Goal: Task Accomplishment & Management: Manage account settings

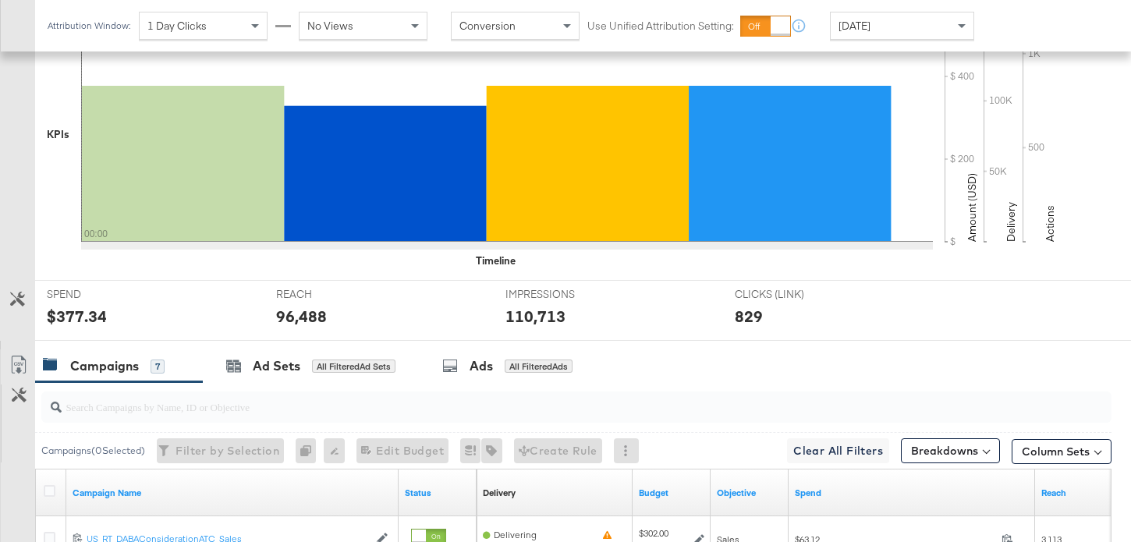
scroll to position [511, 0]
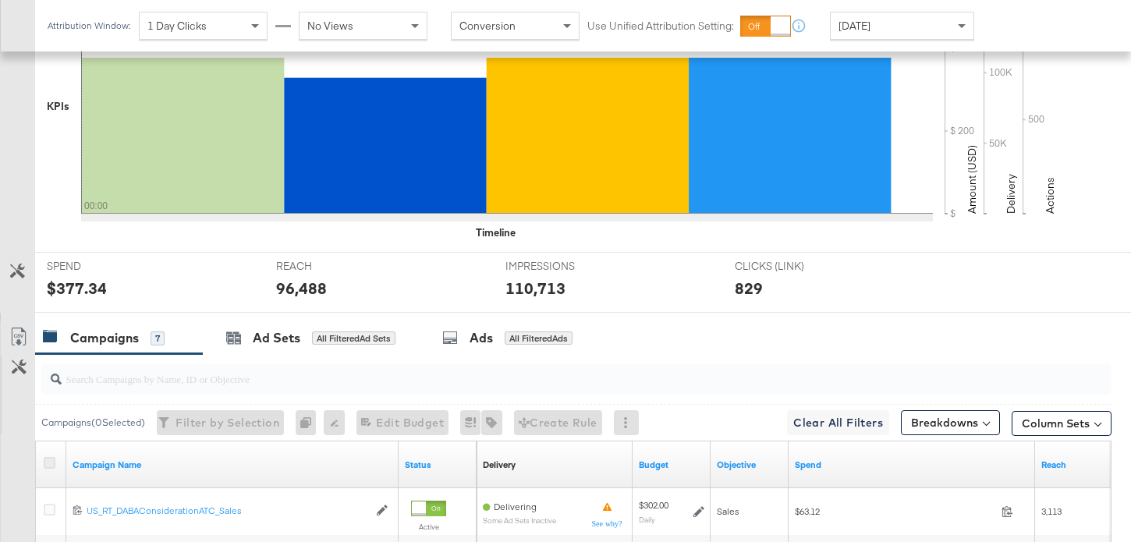
click at [52, 462] on icon at bounding box center [50, 463] width 12 height 12
click at [0, 0] on input "checkbox" at bounding box center [0, 0] width 0 height 0
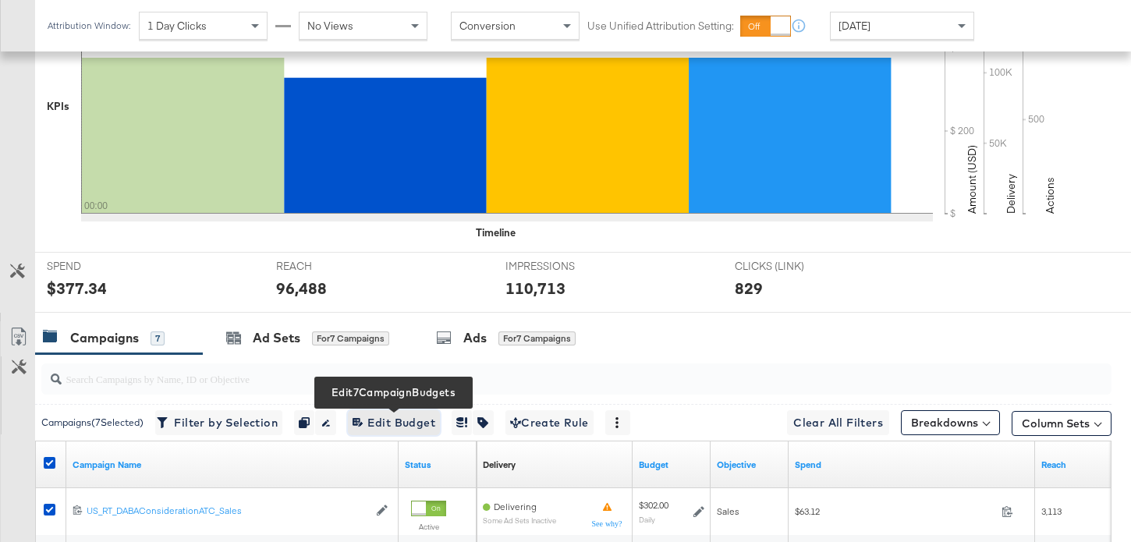
click at [428, 417] on span "Edit 7 Campaign Budgets Edit Budget" at bounding box center [394, 424] width 83 height 20
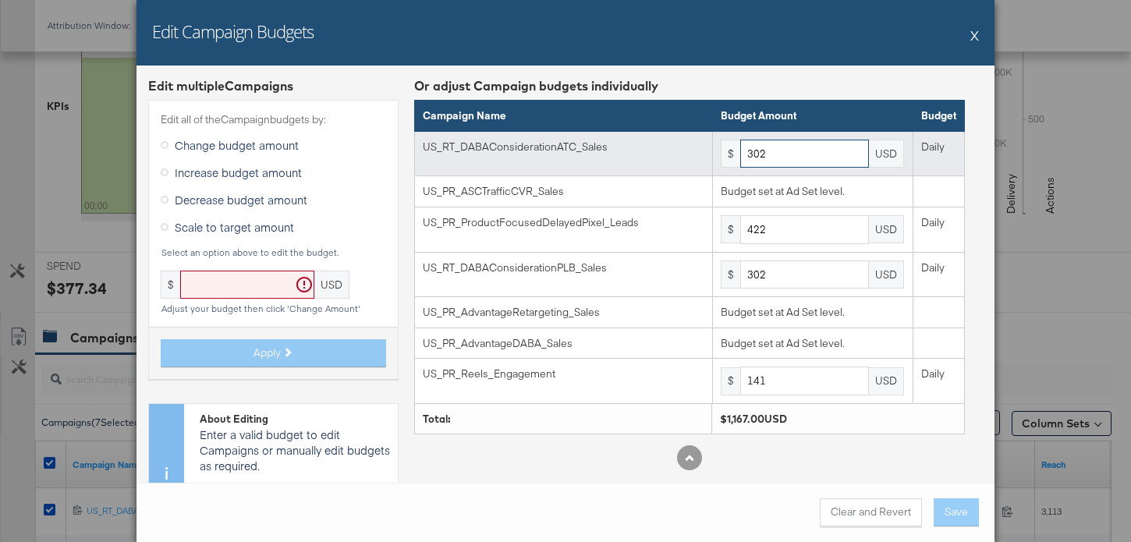
click at [752, 152] on input "302" at bounding box center [804, 154] width 129 height 29
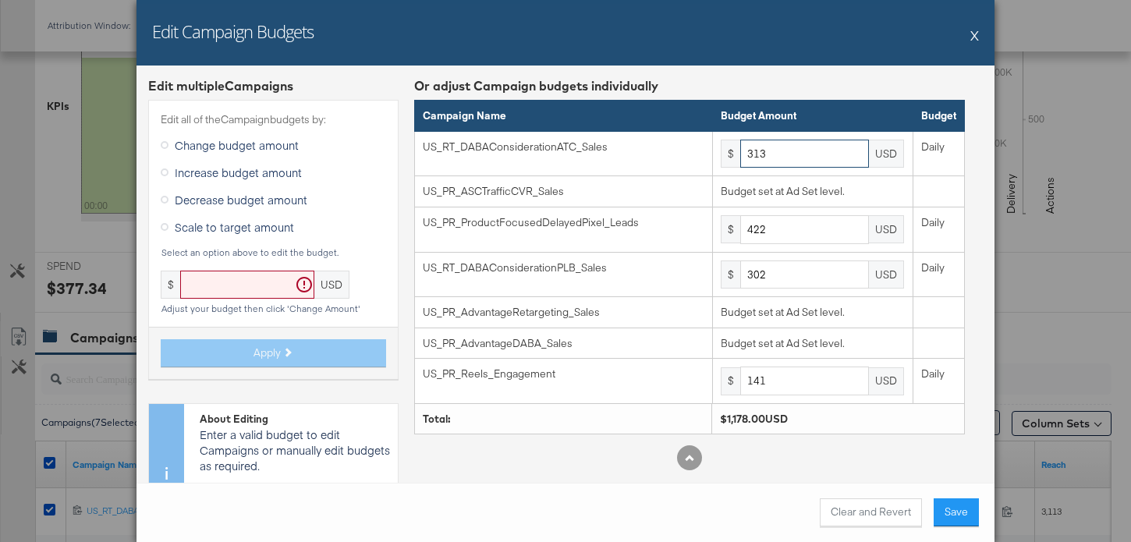
type input "313"
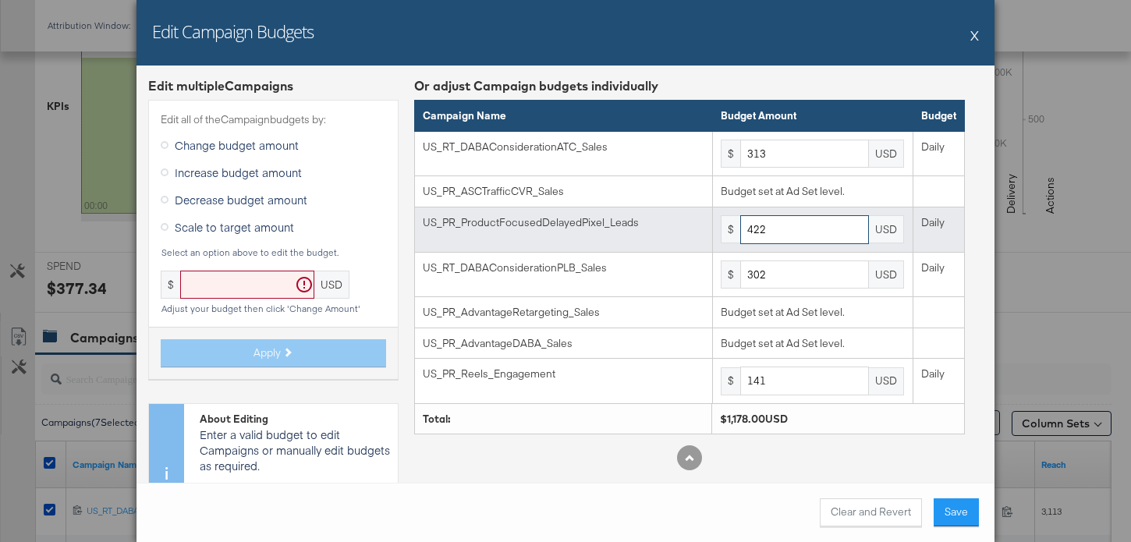
click at [787, 231] on input "422" at bounding box center [804, 229] width 129 height 29
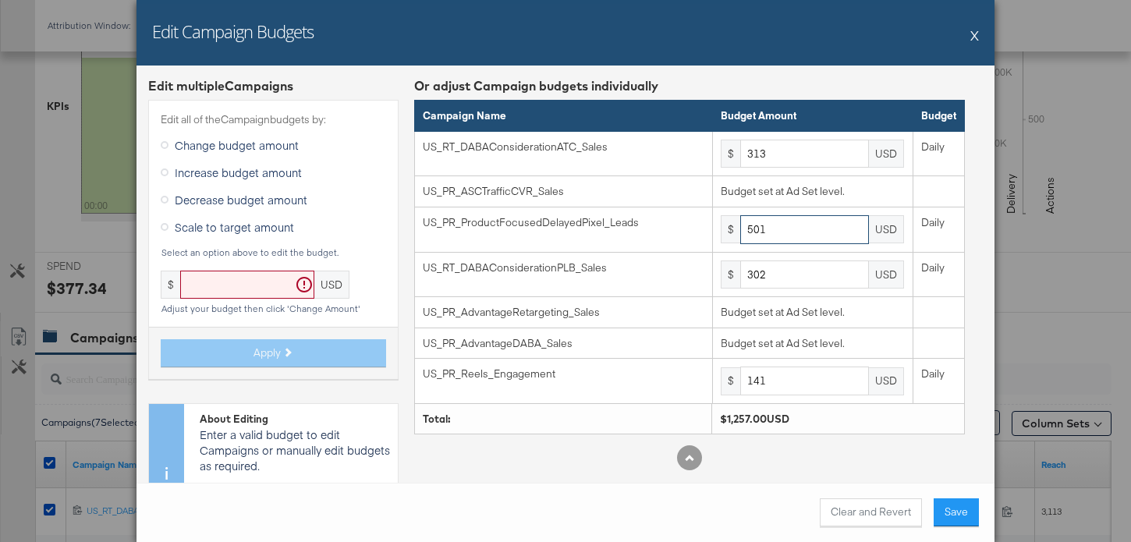
type input "501"
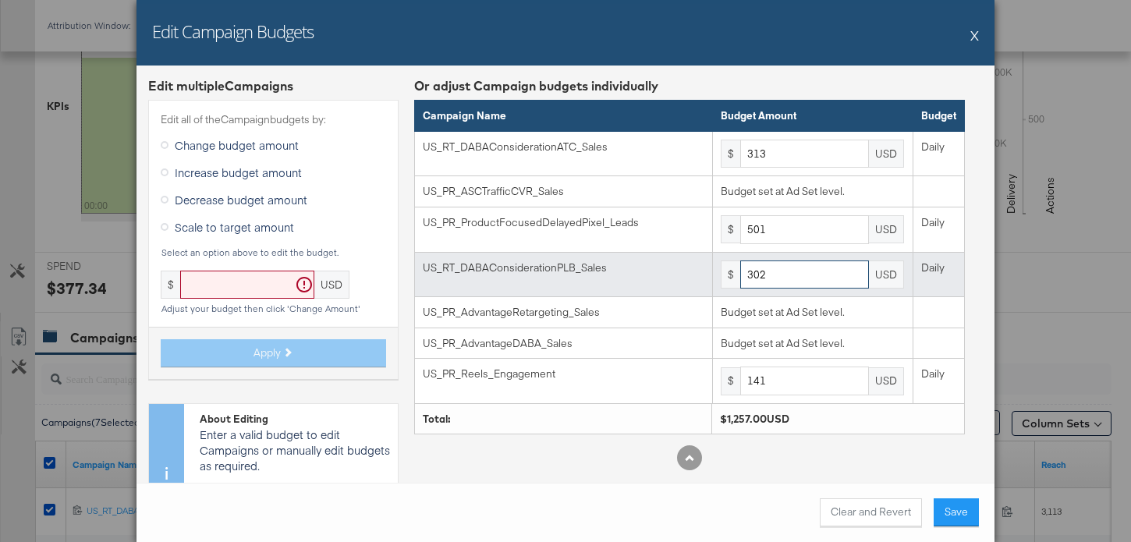
click at [788, 277] on input "302" at bounding box center [804, 275] width 129 height 29
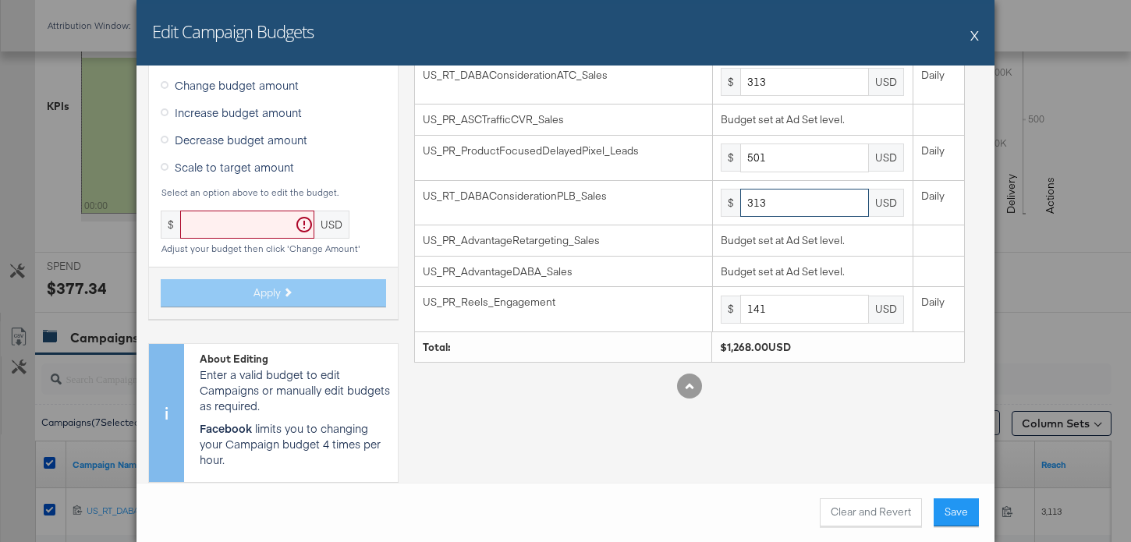
type input "313"
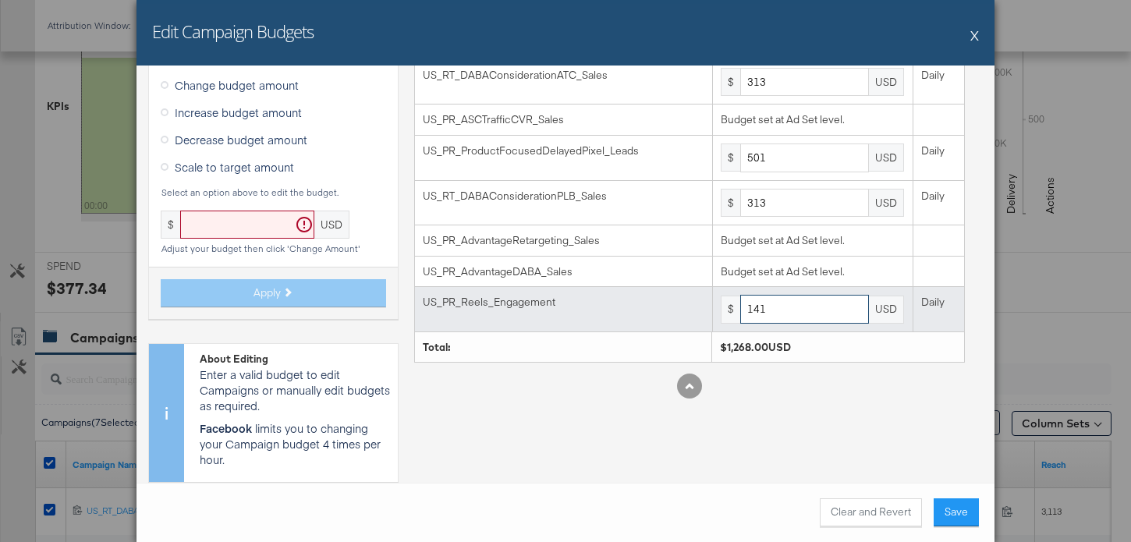
click at [808, 306] on input "141" at bounding box center [804, 309] width 129 height 29
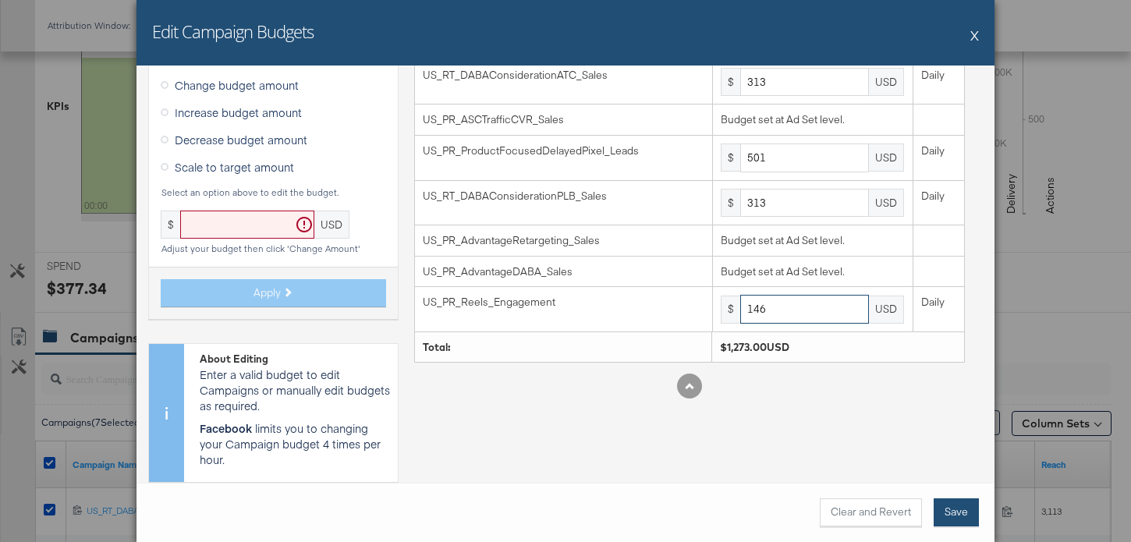
type input "146"
click at [957, 504] on button "Save" at bounding box center [956, 513] width 45 height 28
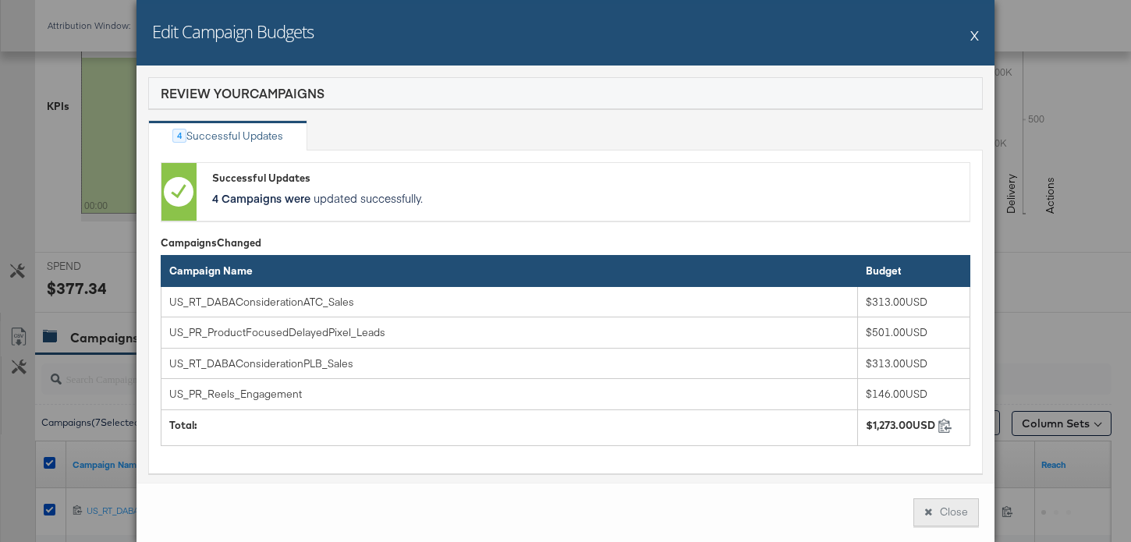
click at [958, 504] on button "Close" at bounding box center [947, 513] width 66 height 28
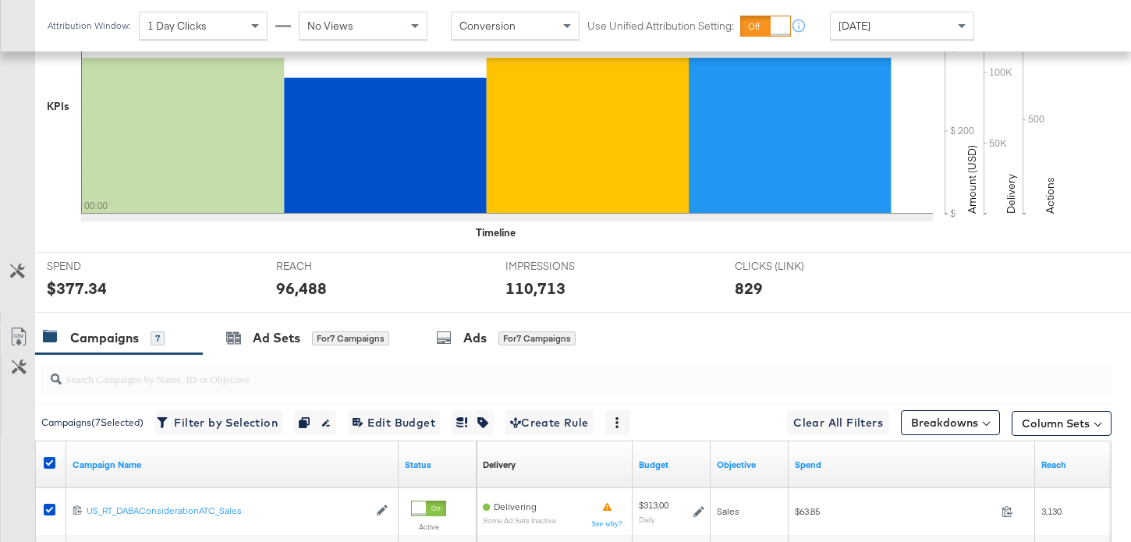
scroll to position [902, 0]
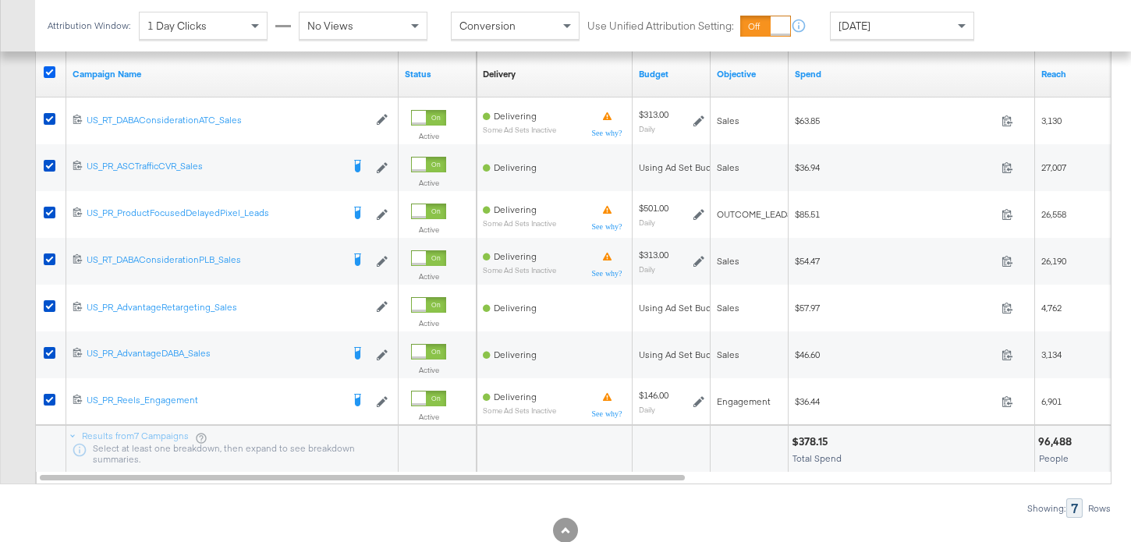
click at [54, 73] on icon at bounding box center [50, 72] width 12 height 12
click at [0, 0] on input "checkbox" at bounding box center [0, 0] width 0 height 0
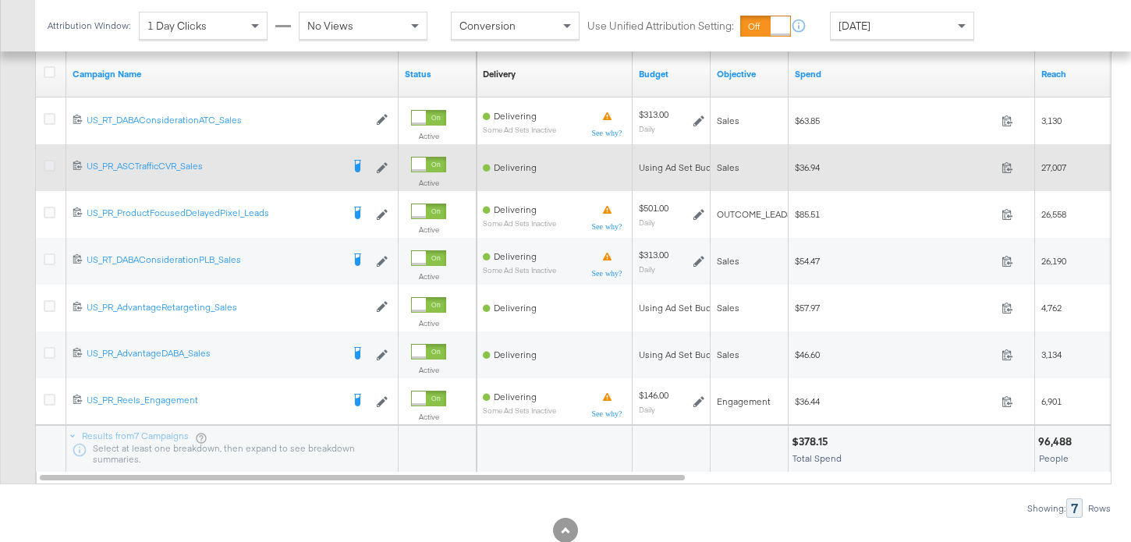
click at [51, 166] on icon at bounding box center [50, 166] width 12 height 12
click at [0, 0] on input "checkbox" at bounding box center [0, 0] width 0 height 0
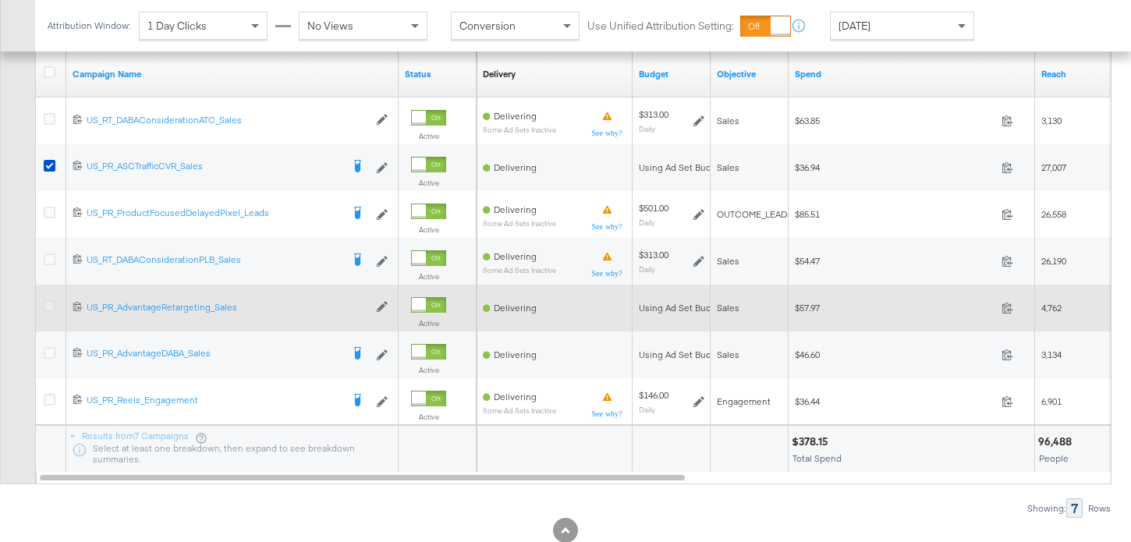
click at [53, 305] on icon at bounding box center [50, 306] width 12 height 12
click at [0, 0] on input "checkbox" at bounding box center [0, 0] width 0 height 0
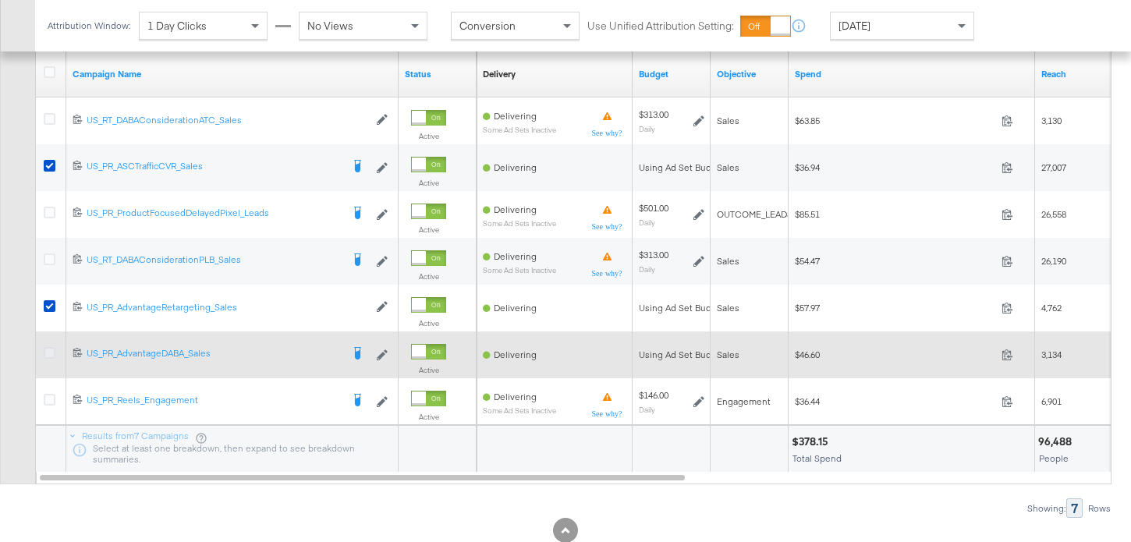
click at [52, 349] on icon at bounding box center [50, 353] width 12 height 12
click at [0, 0] on input "checkbox" at bounding box center [0, 0] width 0 height 0
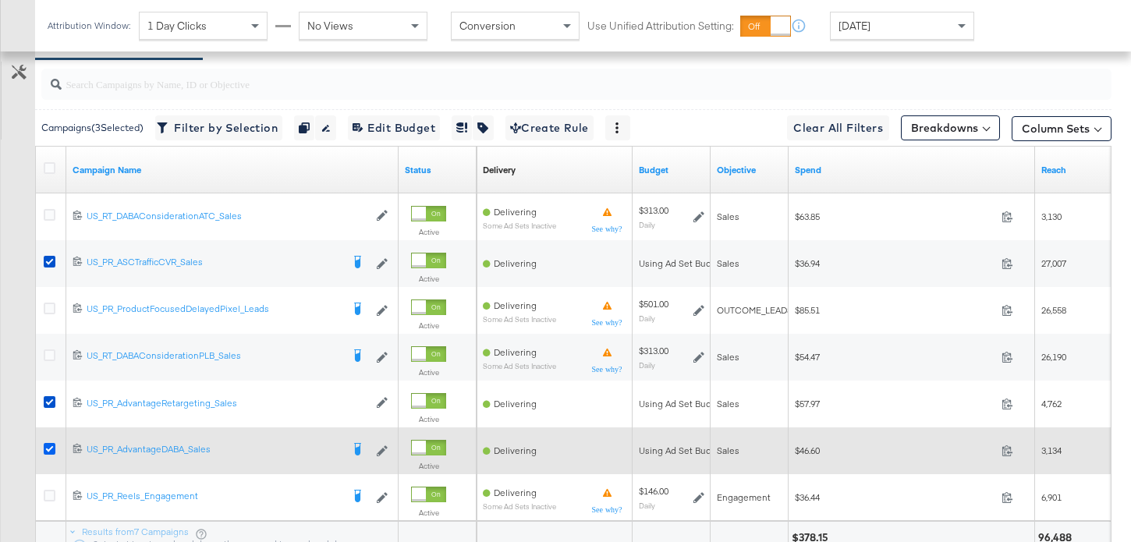
scroll to position [664, 0]
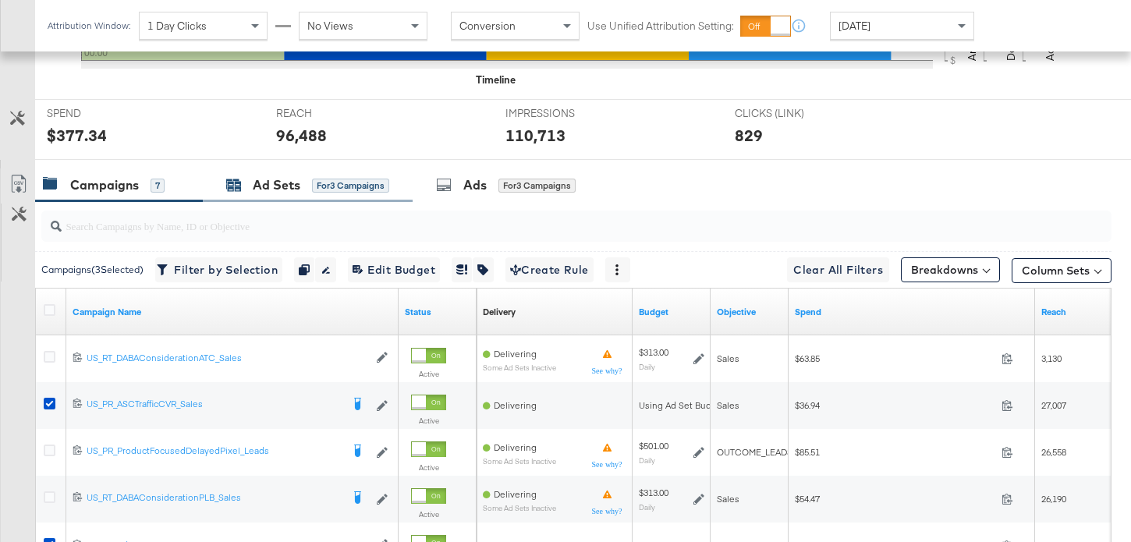
click at [277, 189] on div "Ad Sets" at bounding box center [277, 185] width 48 height 18
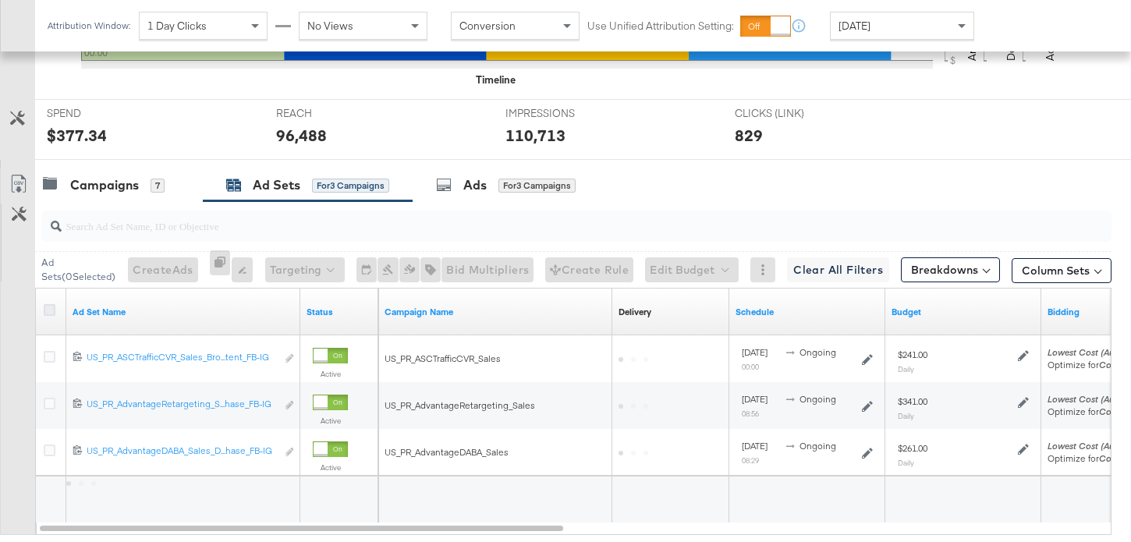
click at [47, 310] on icon at bounding box center [50, 310] width 12 height 12
click at [0, 0] on input "checkbox" at bounding box center [0, 0] width 0 height 0
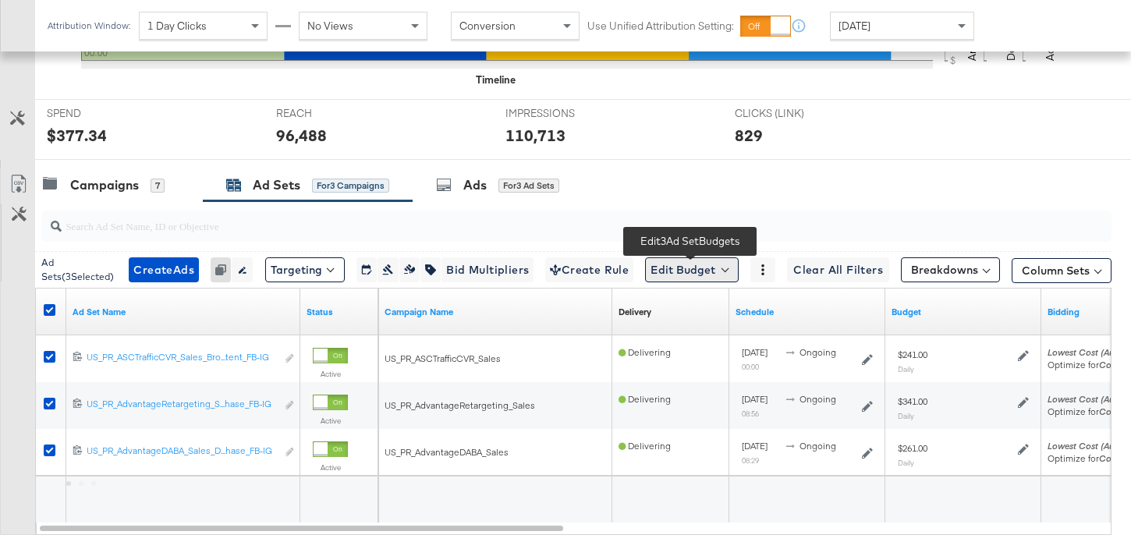
click at [720, 271] on button "Edit Budget" at bounding box center [692, 269] width 94 height 25
click at [717, 314] on span "Edit Ad Set Budget" at bounding box center [696, 310] width 89 height 20
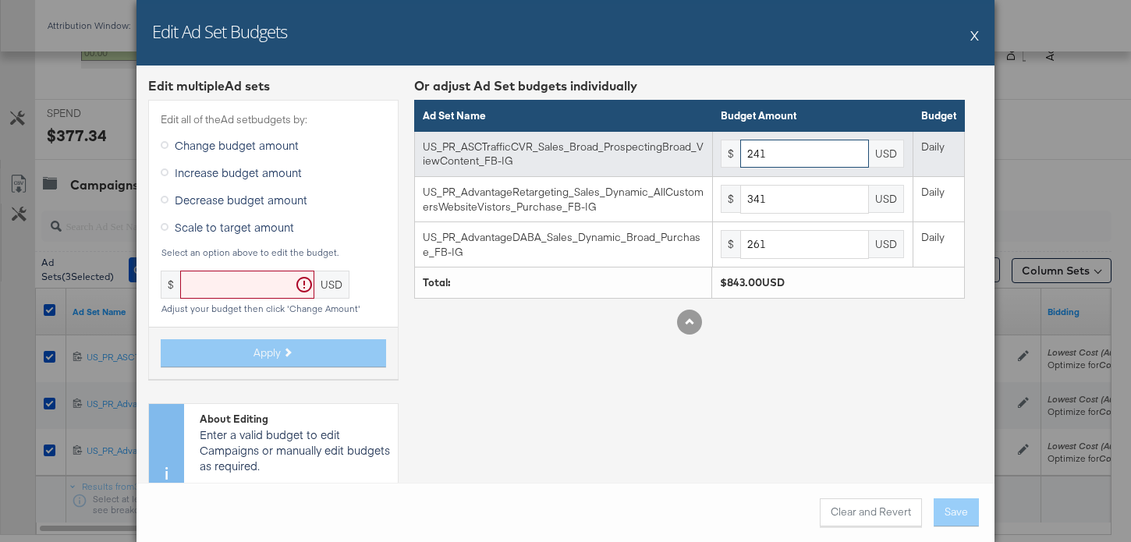
click at [793, 149] on input "241" at bounding box center [804, 154] width 129 height 29
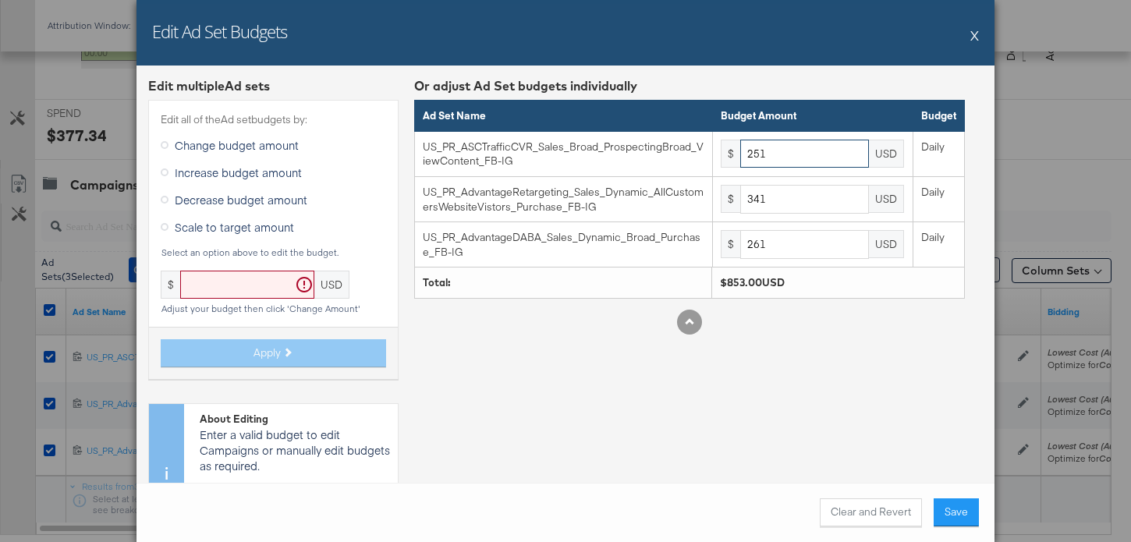
type input "251"
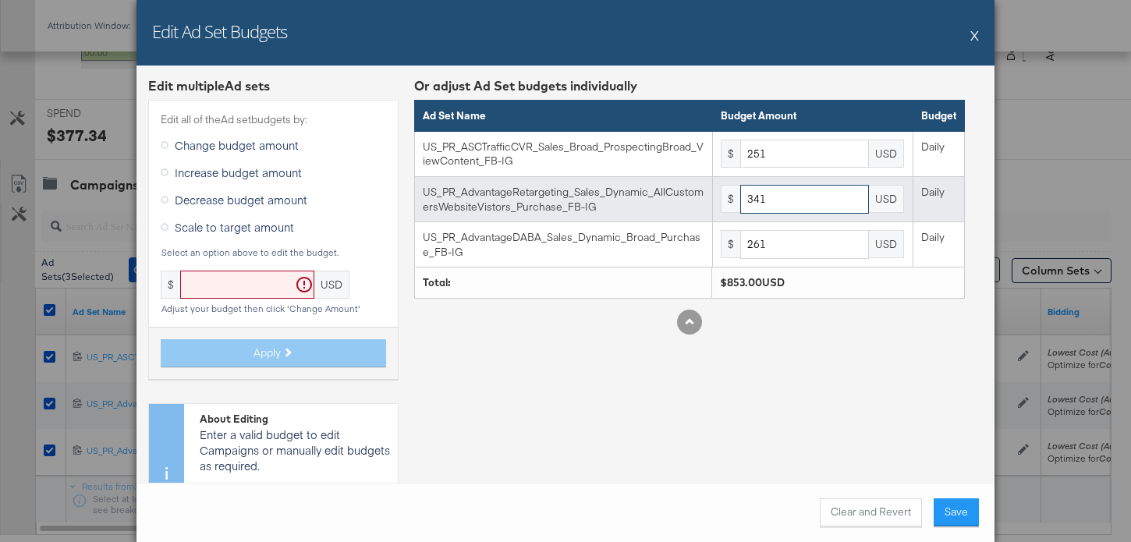
click at [804, 199] on input "341" at bounding box center [804, 199] width 129 height 29
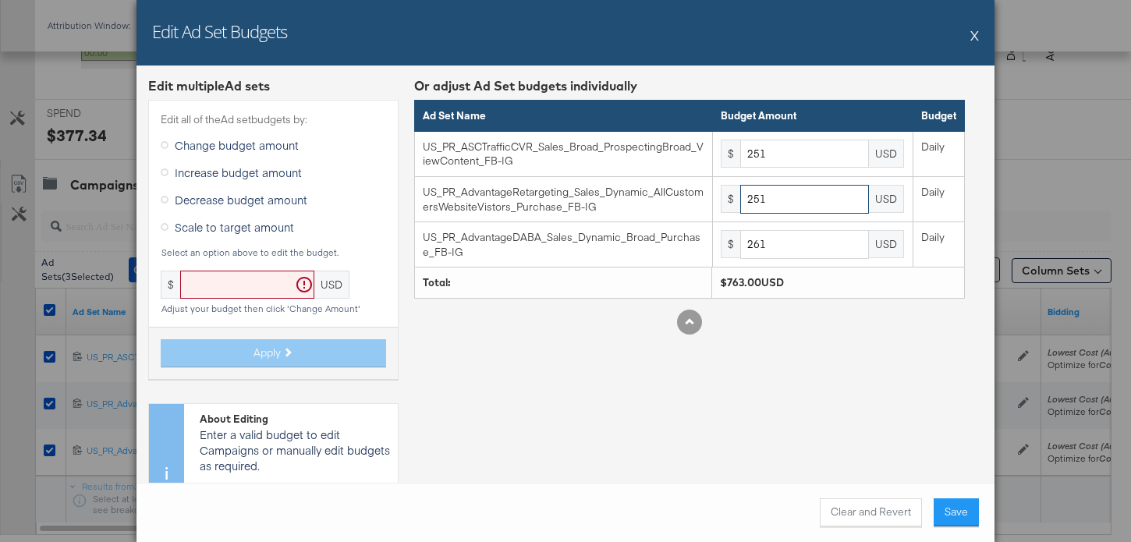
type input "251"
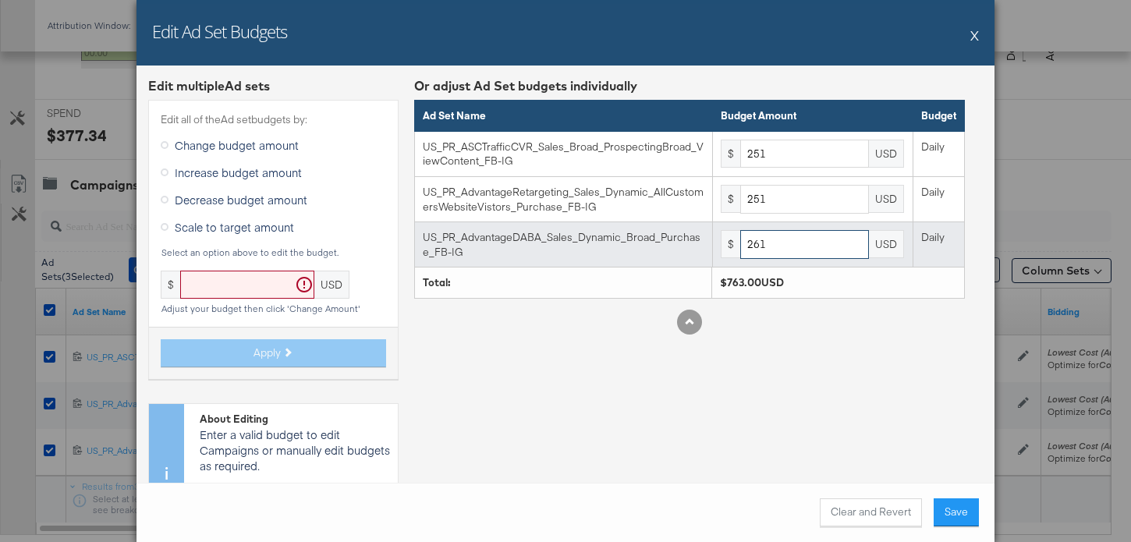
click at [804, 243] on input "261" at bounding box center [804, 244] width 129 height 29
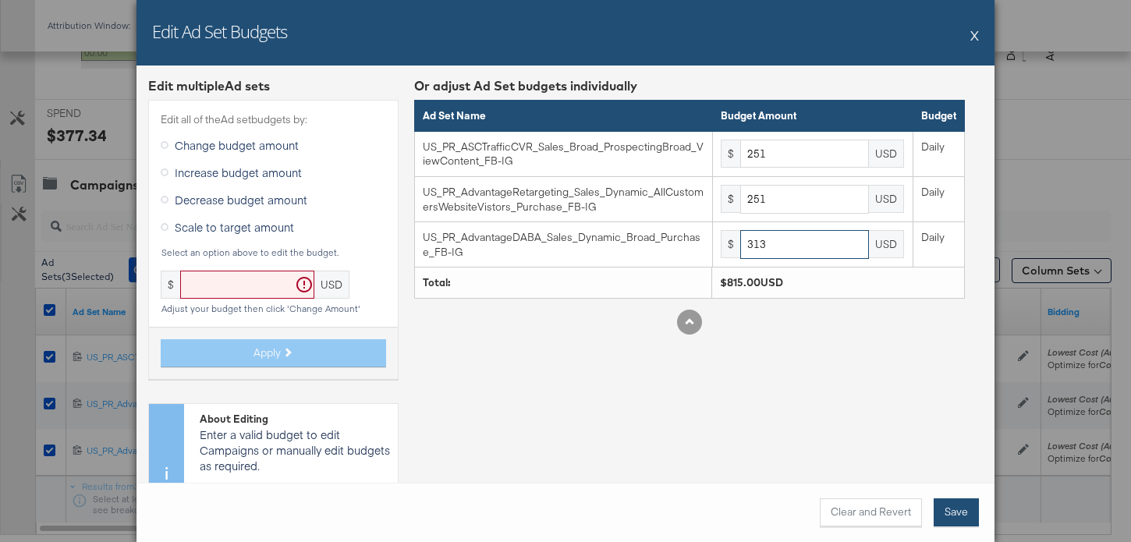
type input "313"
click at [961, 502] on button "Save" at bounding box center [956, 513] width 45 height 28
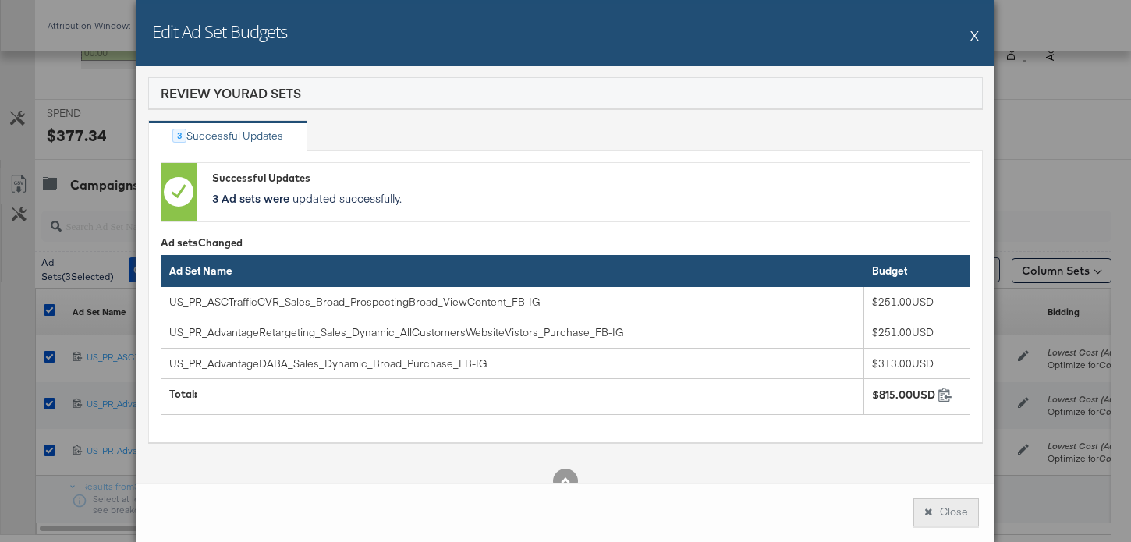
click at [957, 505] on button "Close" at bounding box center [947, 513] width 66 height 28
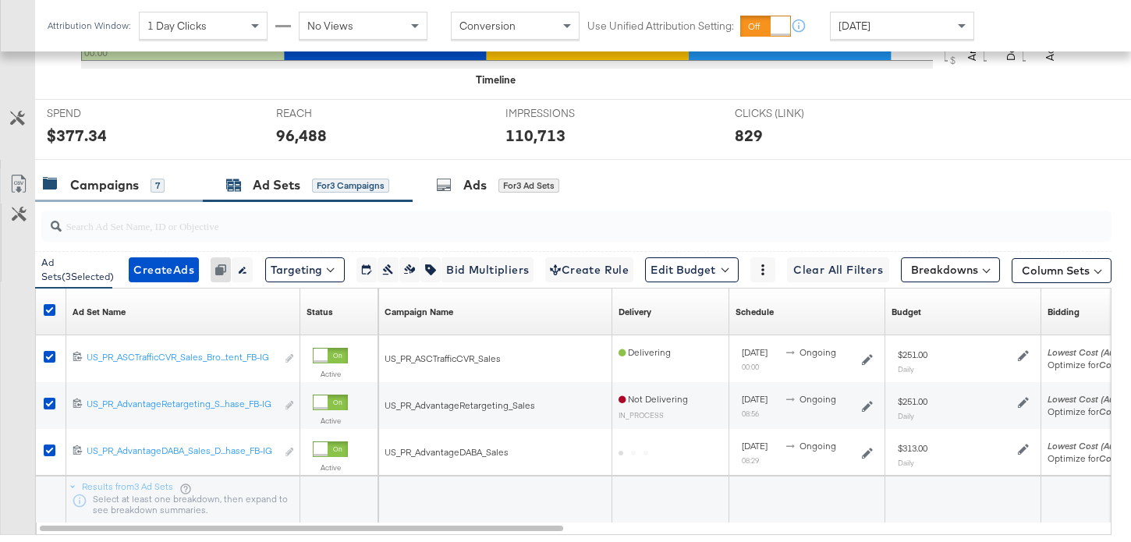
click at [140, 185] on div "Campaigns 7" at bounding box center [104, 185] width 122 height 18
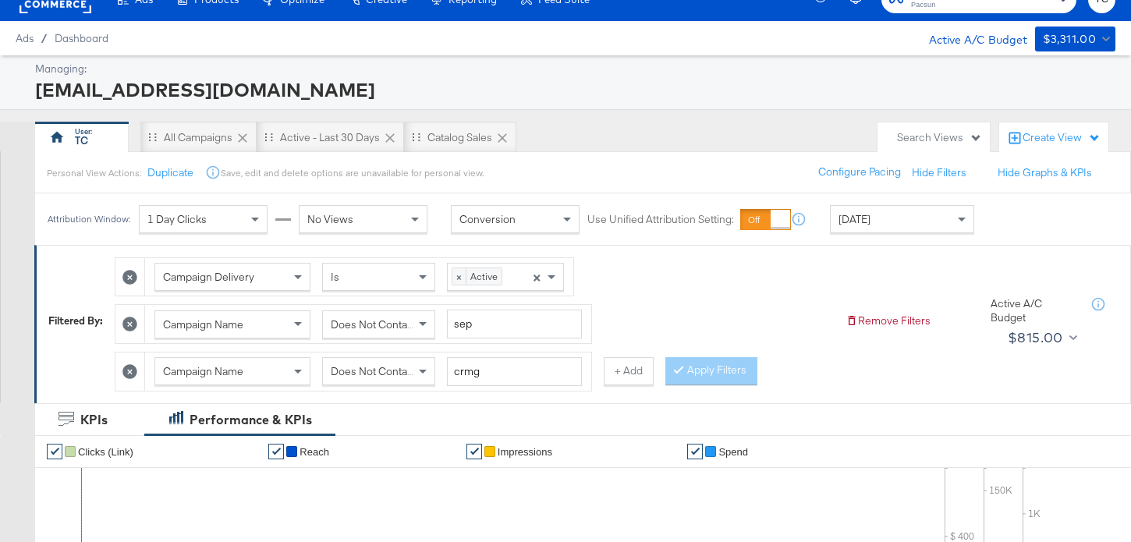
scroll to position [0, 0]
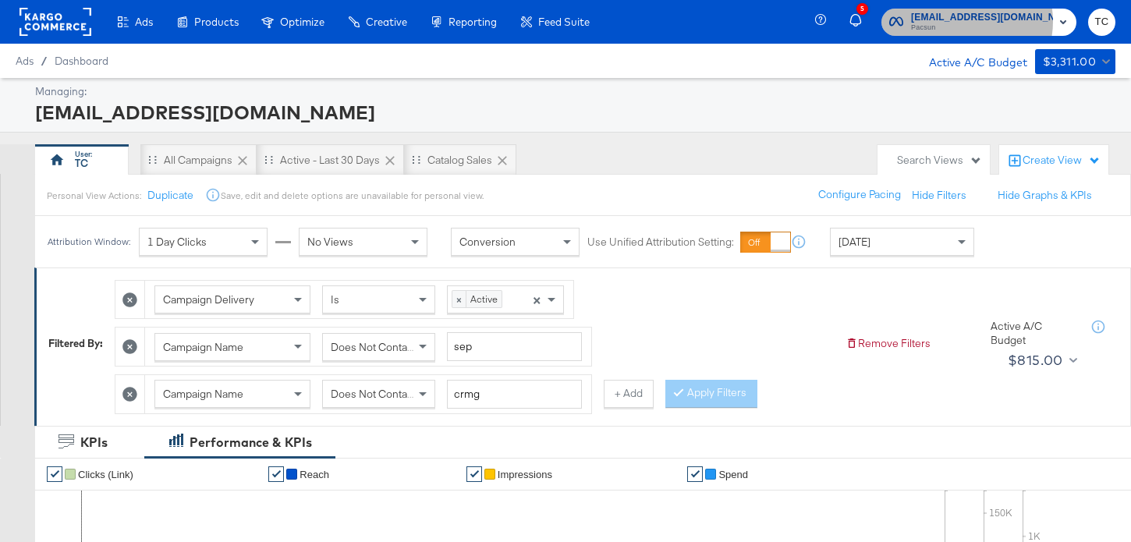
click at [985, 22] on span "Pacsun" at bounding box center [982, 28] width 142 height 12
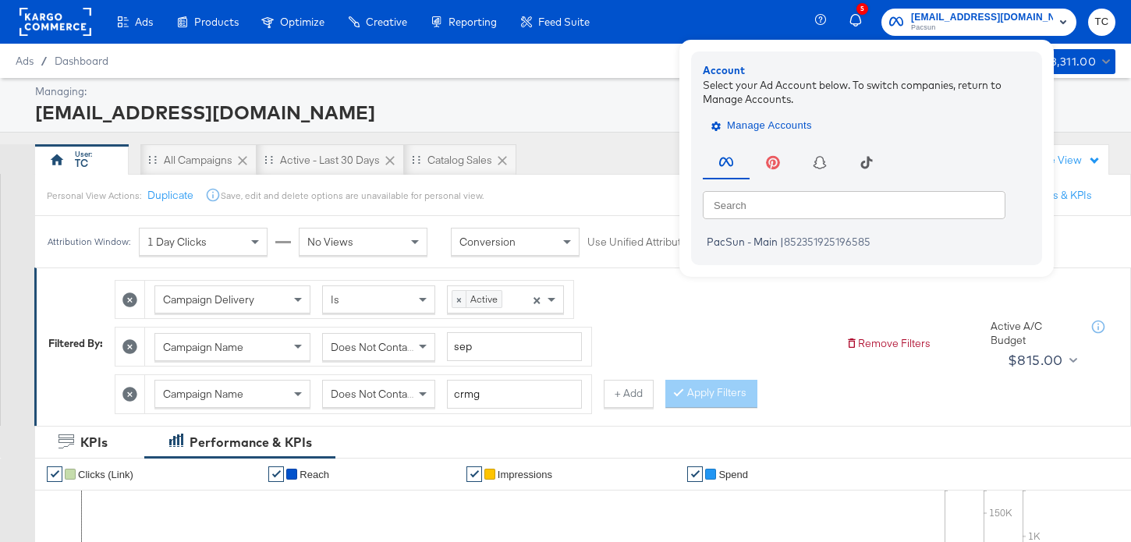
click at [808, 126] on span "Manage Accounts" at bounding box center [764, 126] width 98 height 18
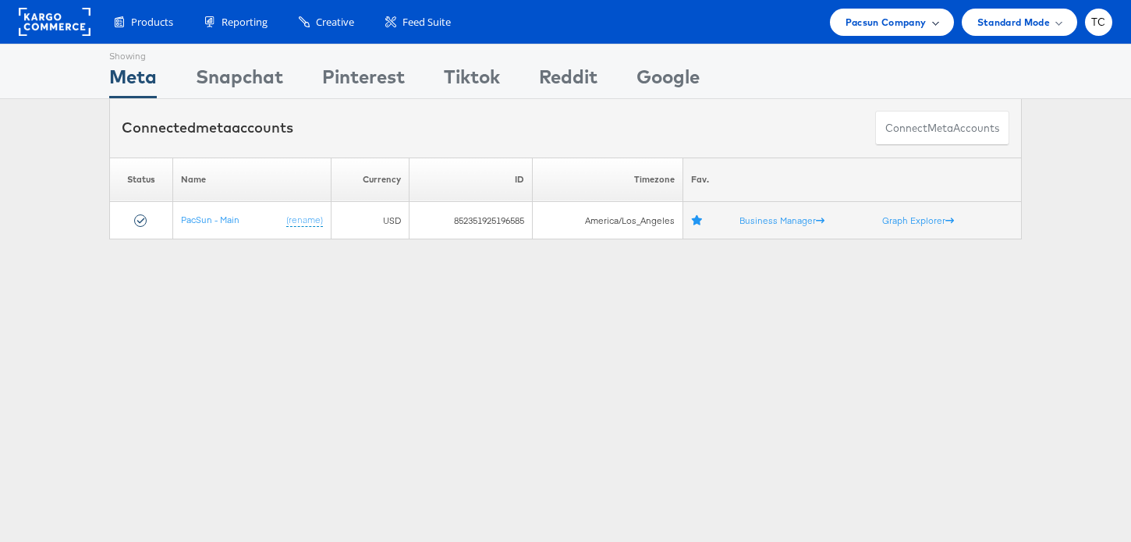
click at [869, 16] on span "Pacsun Company" at bounding box center [886, 22] width 81 height 16
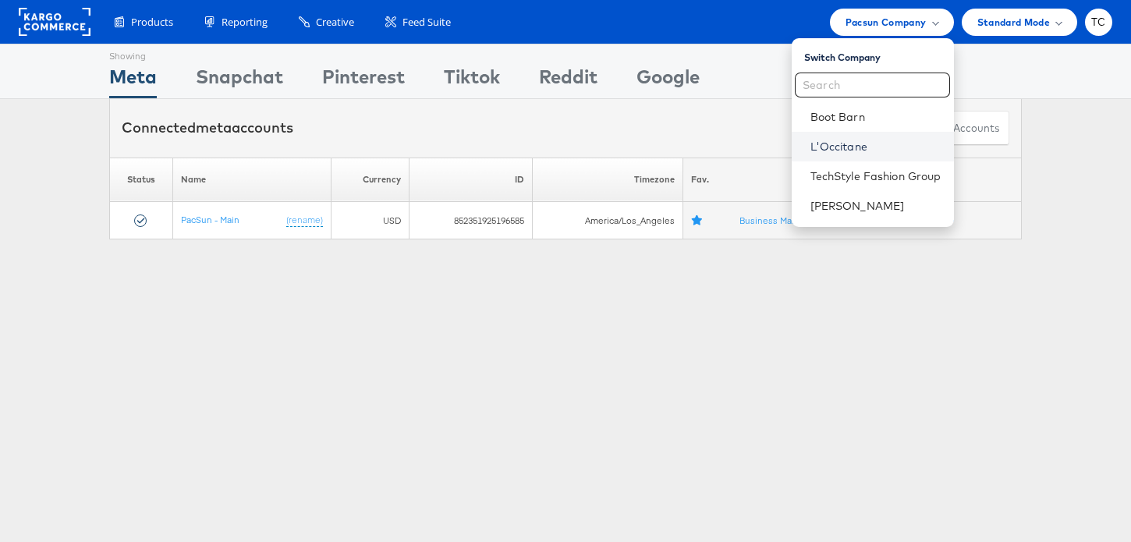
click at [855, 149] on link "L'Occitane" at bounding box center [876, 147] width 131 height 16
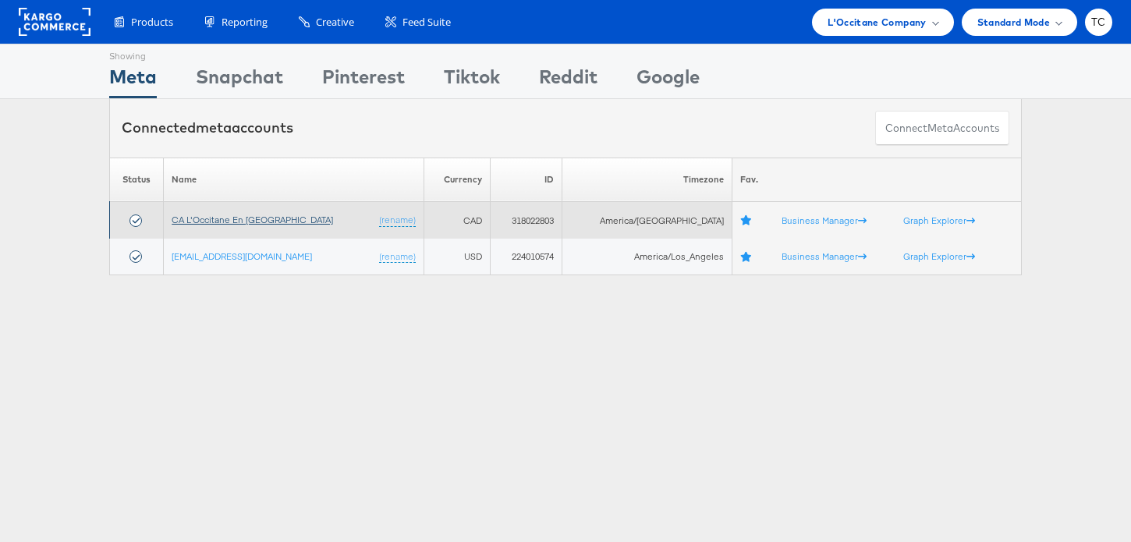
click at [279, 217] on link "CA L'Occitane En [GEOGRAPHIC_DATA]" at bounding box center [253, 220] width 162 height 12
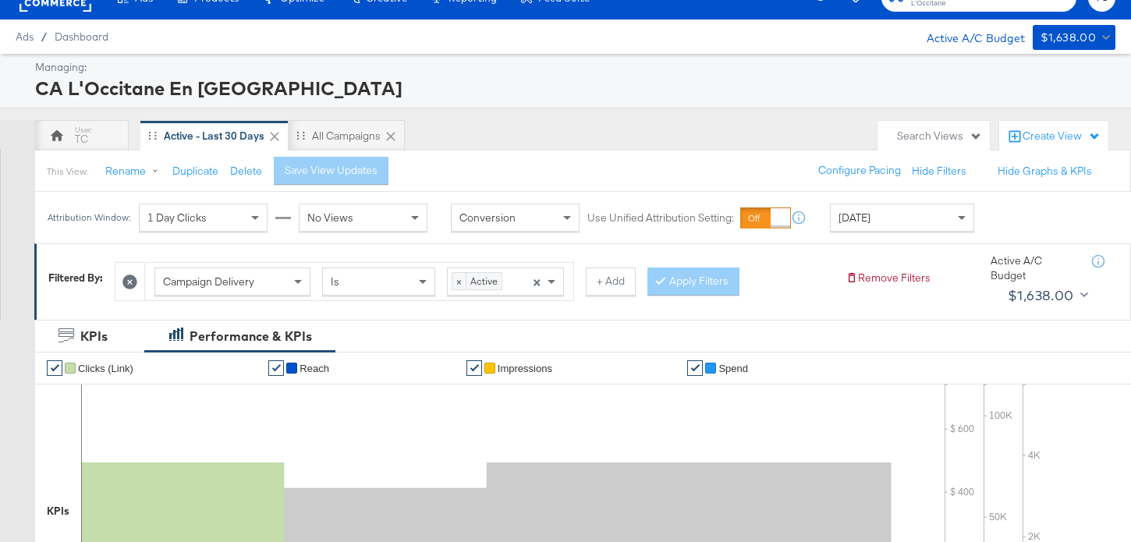
scroll to position [518, 0]
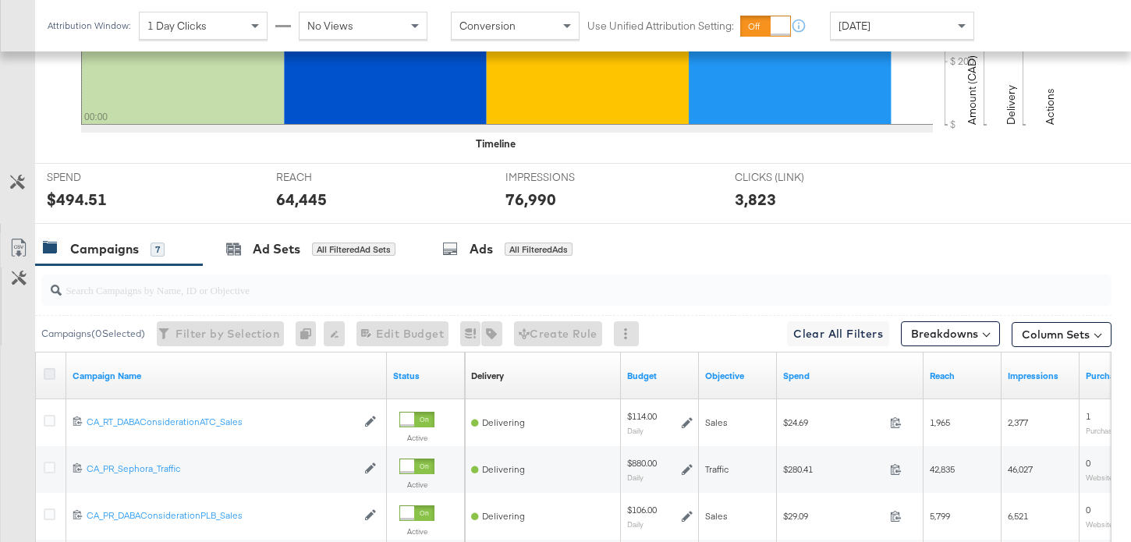
click at [53, 375] on icon at bounding box center [50, 374] width 12 height 12
click at [0, 0] on input "checkbox" at bounding box center [0, 0] width 0 height 0
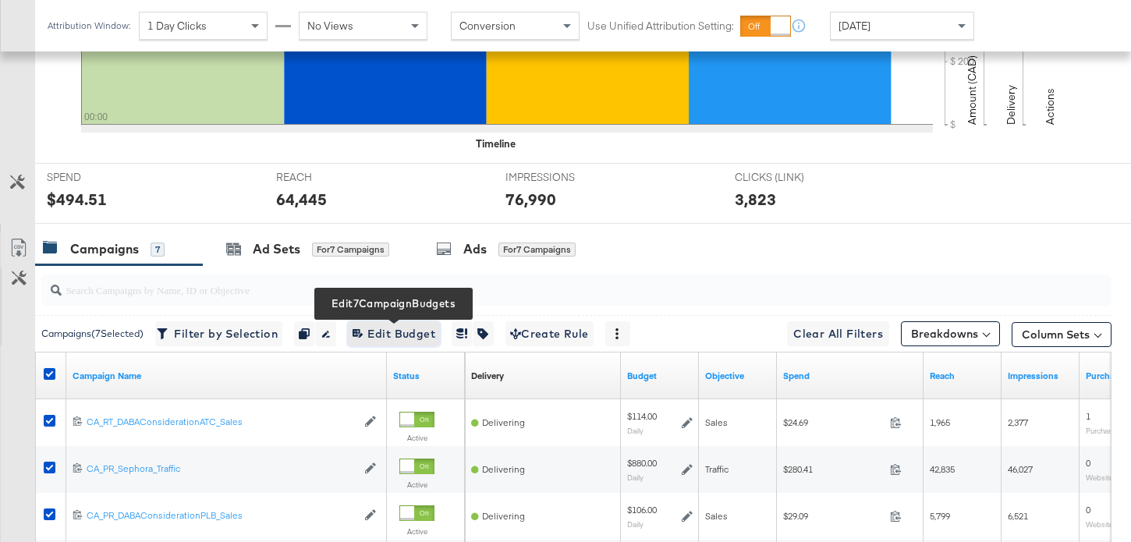
click at [358, 336] on icon "button" at bounding box center [358, 333] width 11 height 11
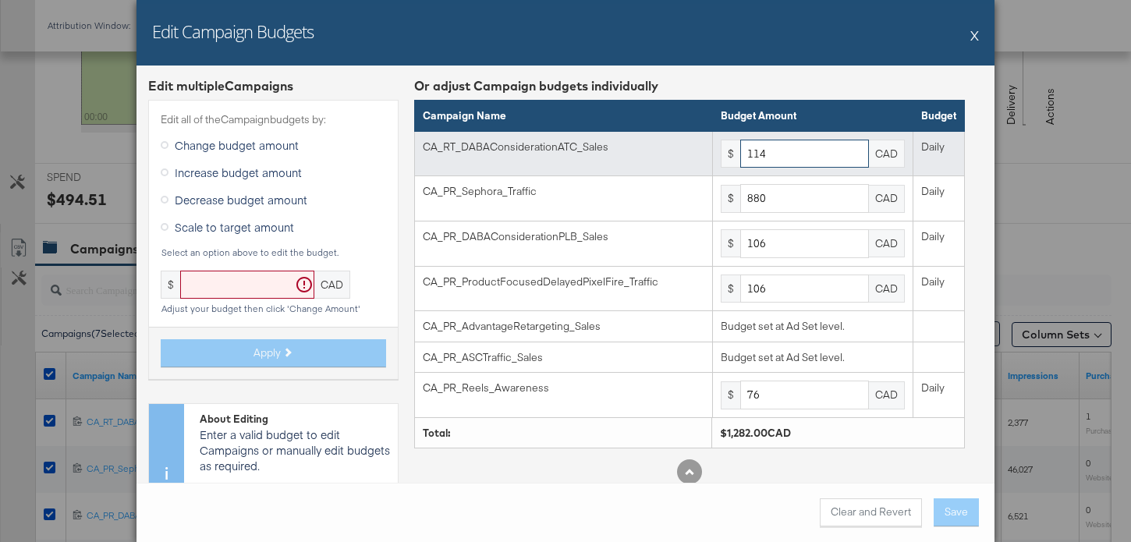
click at [800, 165] on input "114" at bounding box center [804, 154] width 129 height 29
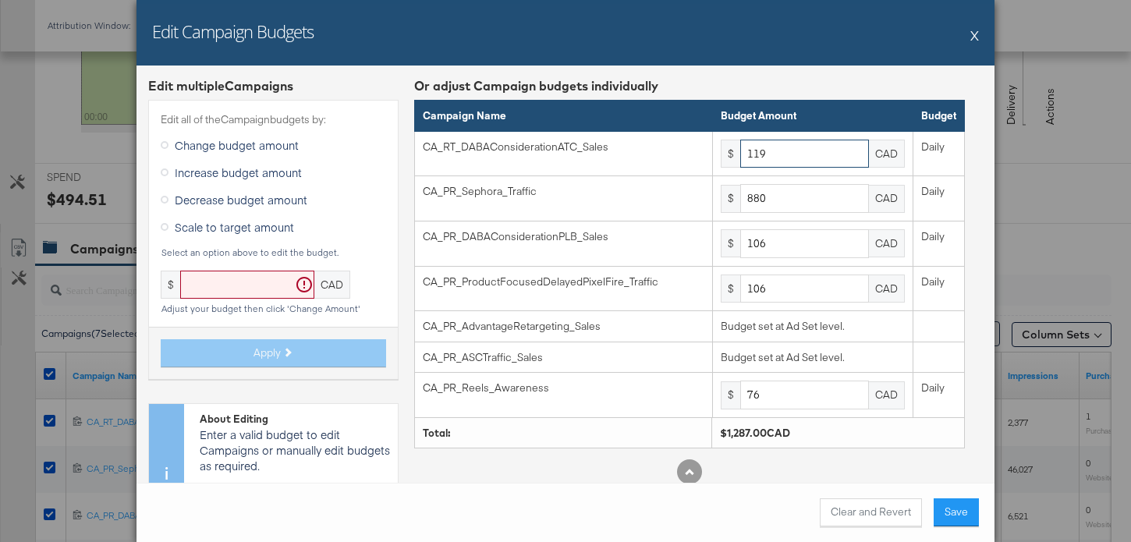
type input "119"
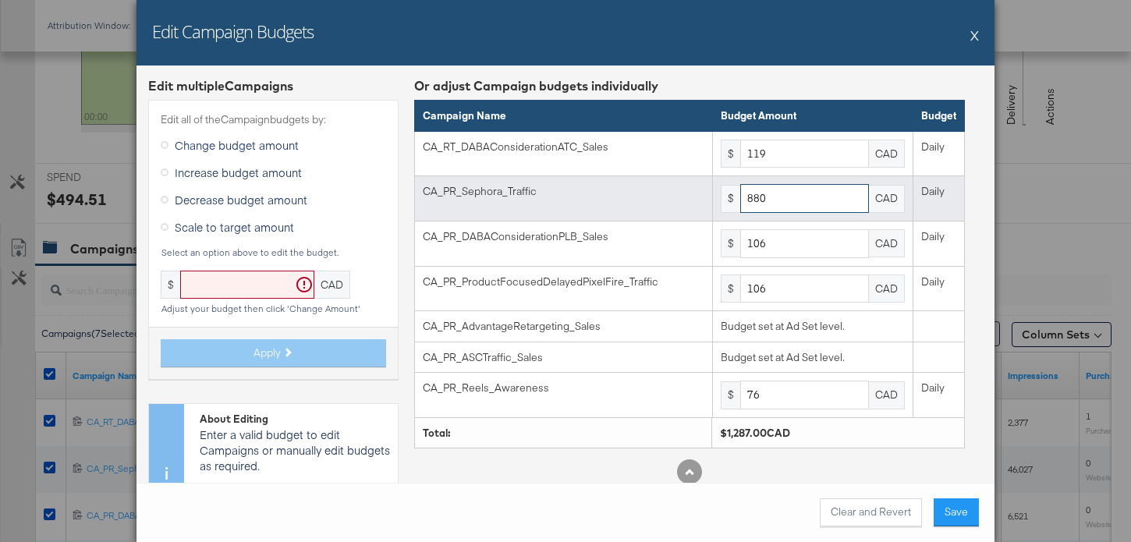
click at [802, 207] on input "880" at bounding box center [804, 198] width 129 height 29
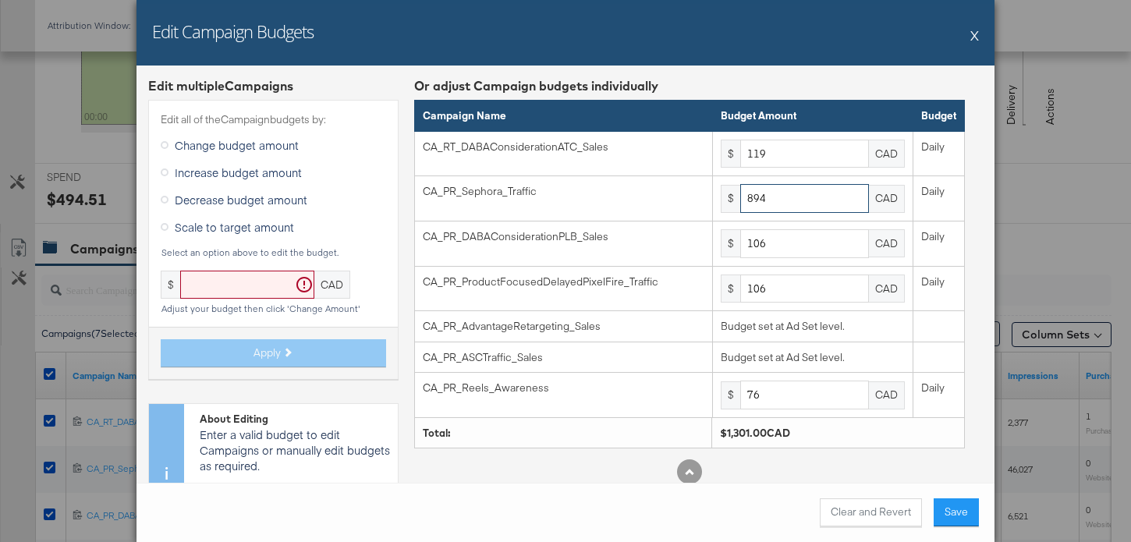
type input "894"
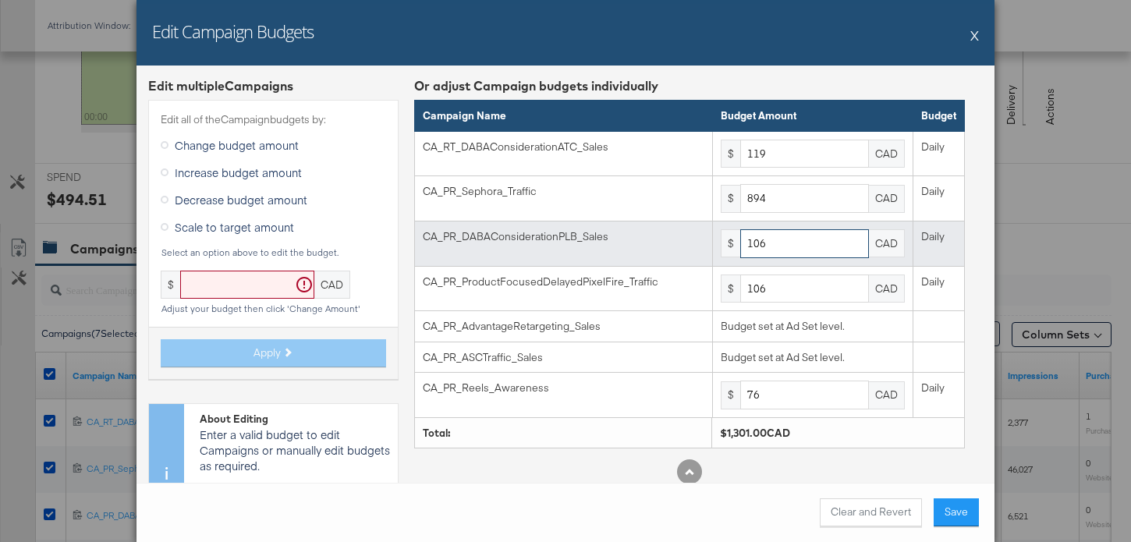
click at [793, 252] on input "106" at bounding box center [804, 243] width 129 height 29
type input "1067"
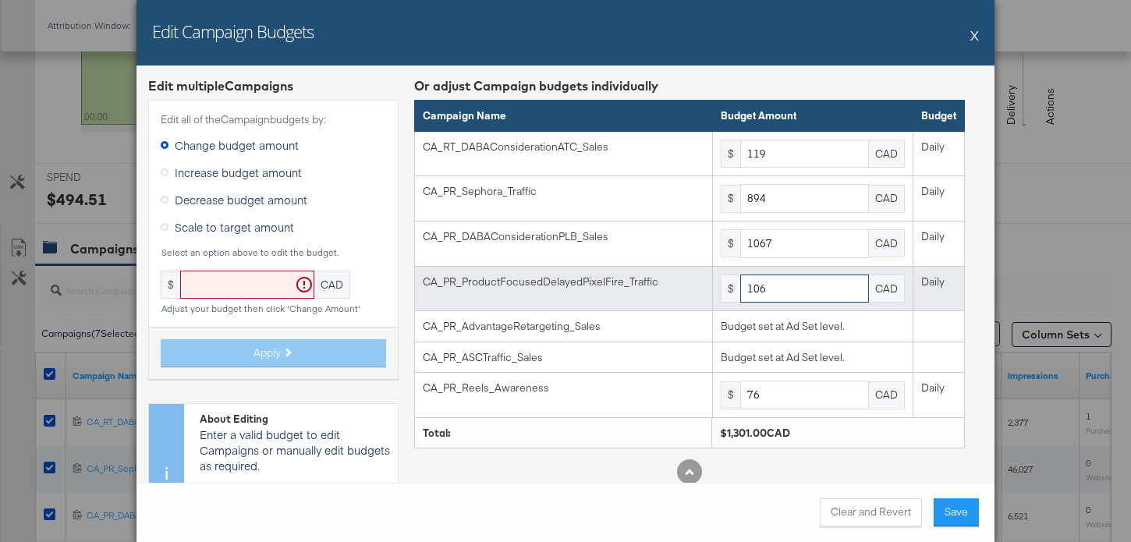
click at [780, 293] on input "106" at bounding box center [804, 289] width 129 height 29
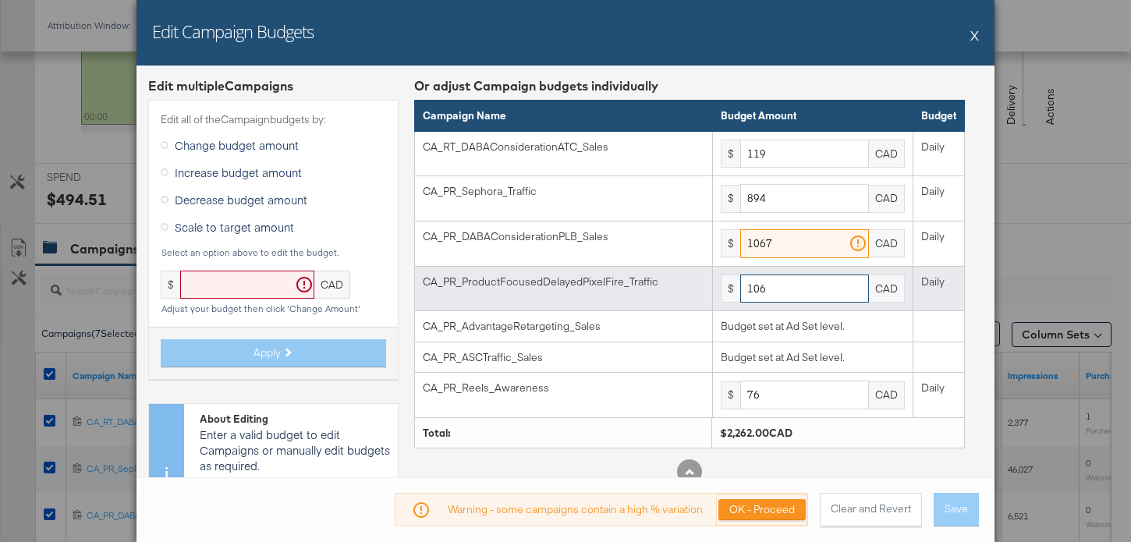
click at [780, 293] on input "106" at bounding box center [804, 289] width 129 height 29
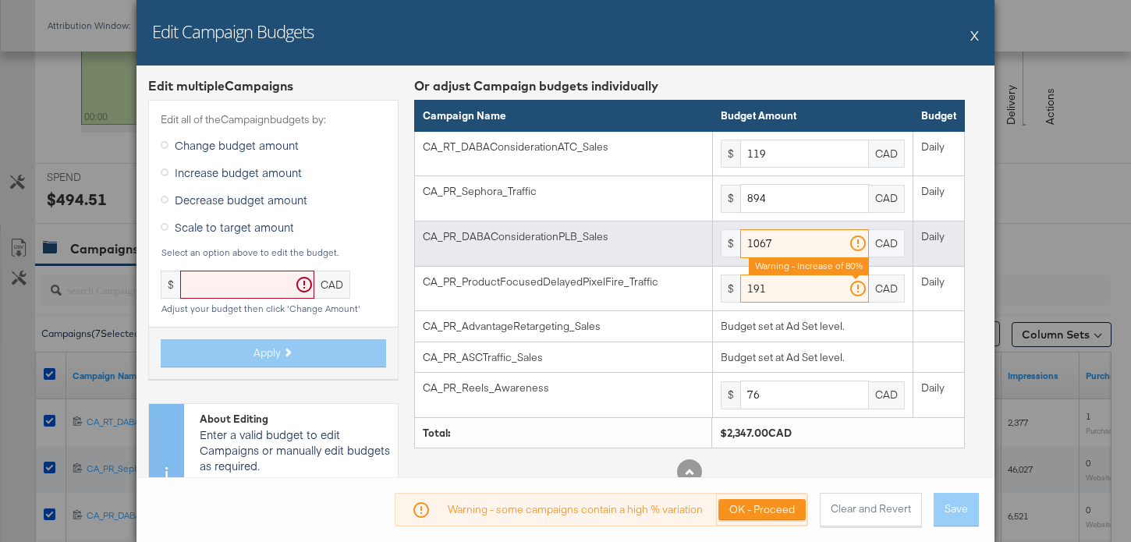
type input "191"
click at [779, 236] on input "1067" at bounding box center [804, 243] width 129 height 29
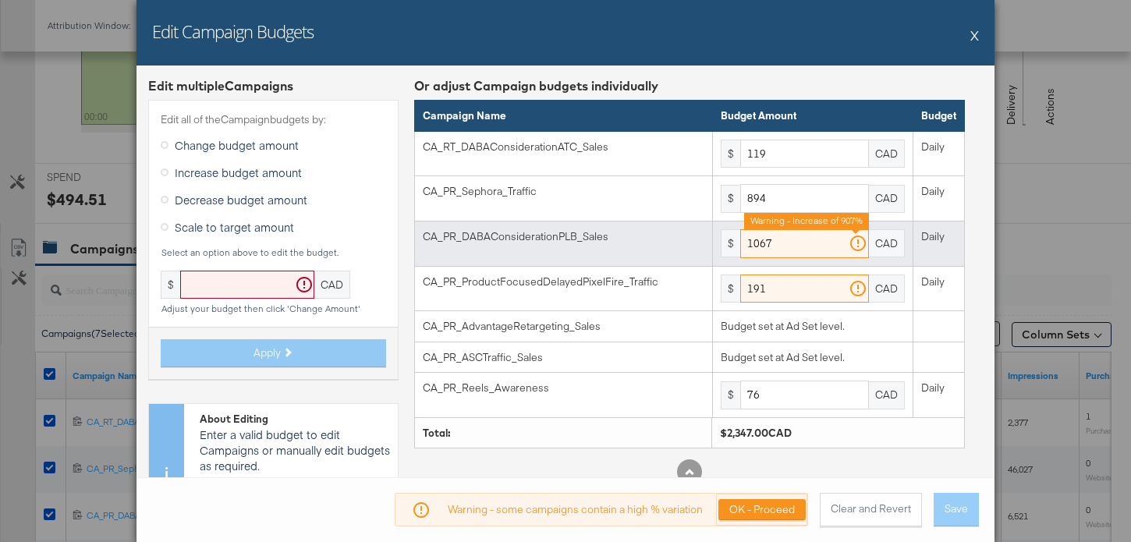
click at [779, 236] on input "1067" at bounding box center [804, 243] width 129 height 29
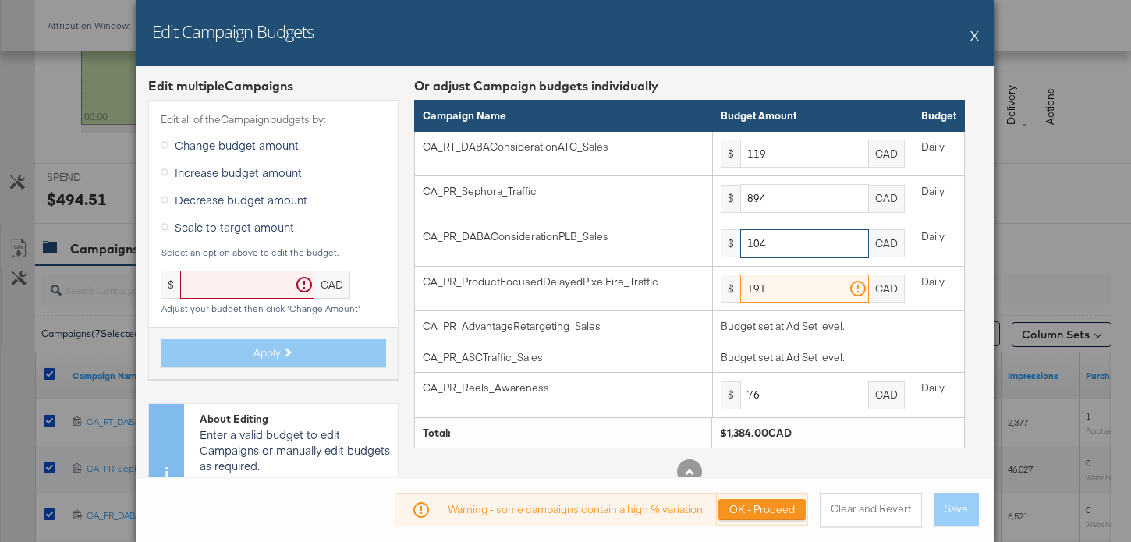
type input "104"
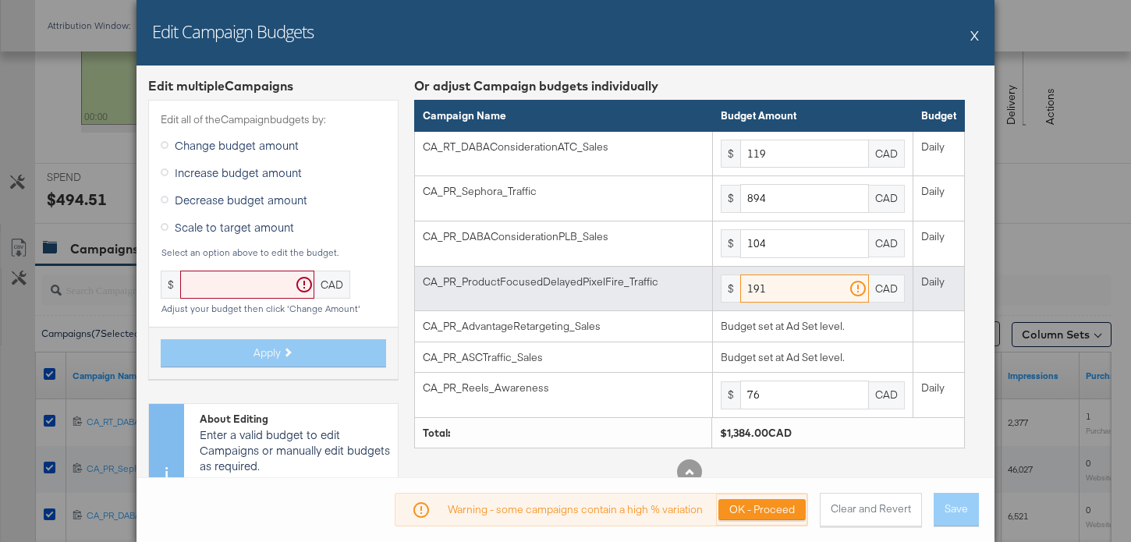
click at [770, 293] on input "191" at bounding box center [804, 289] width 129 height 29
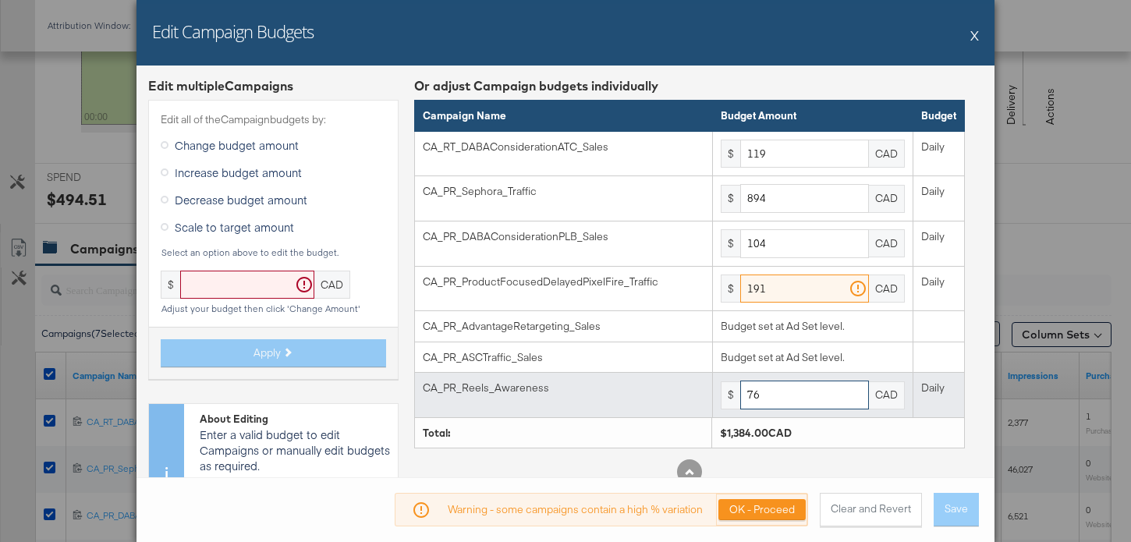
click at [762, 390] on input "76" at bounding box center [804, 395] width 129 height 29
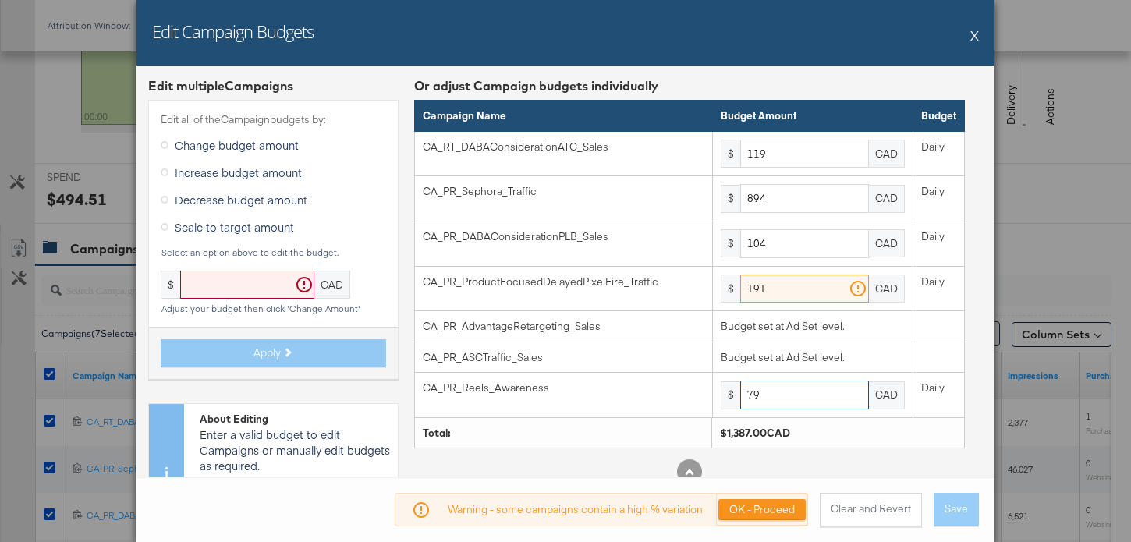
type input "79"
click at [751, 520] on div "OK - Proceed" at bounding box center [761, 510] width 91 height 32
click at [783, 506] on button "OK - Proceed" at bounding box center [762, 509] width 87 height 21
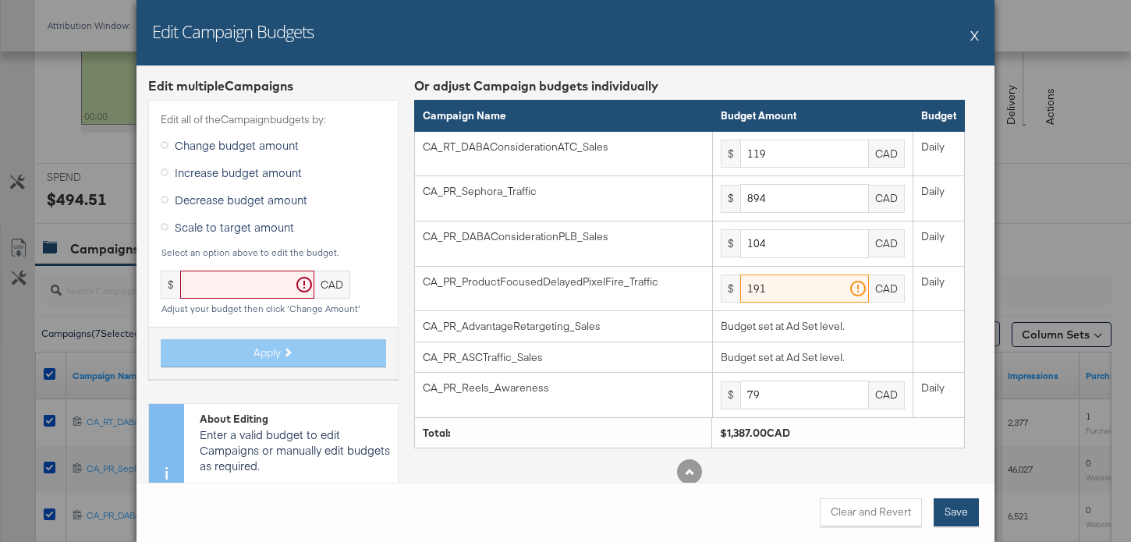
click at [961, 510] on button "Save" at bounding box center [956, 513] width 45 height 28
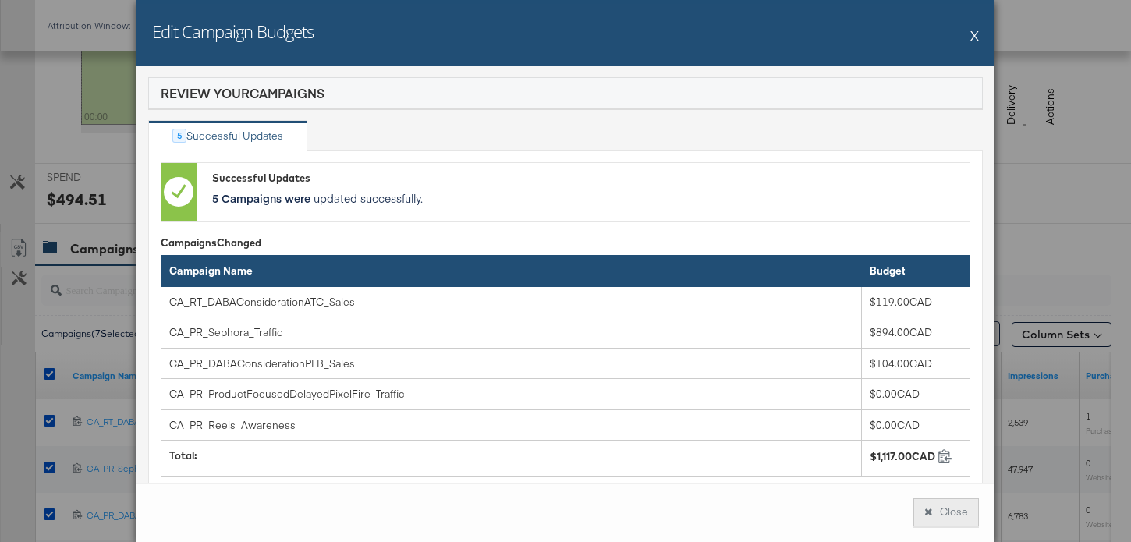
click at [942, 509] on button "Close" at bounding box center [947, 513] width 66 height 28
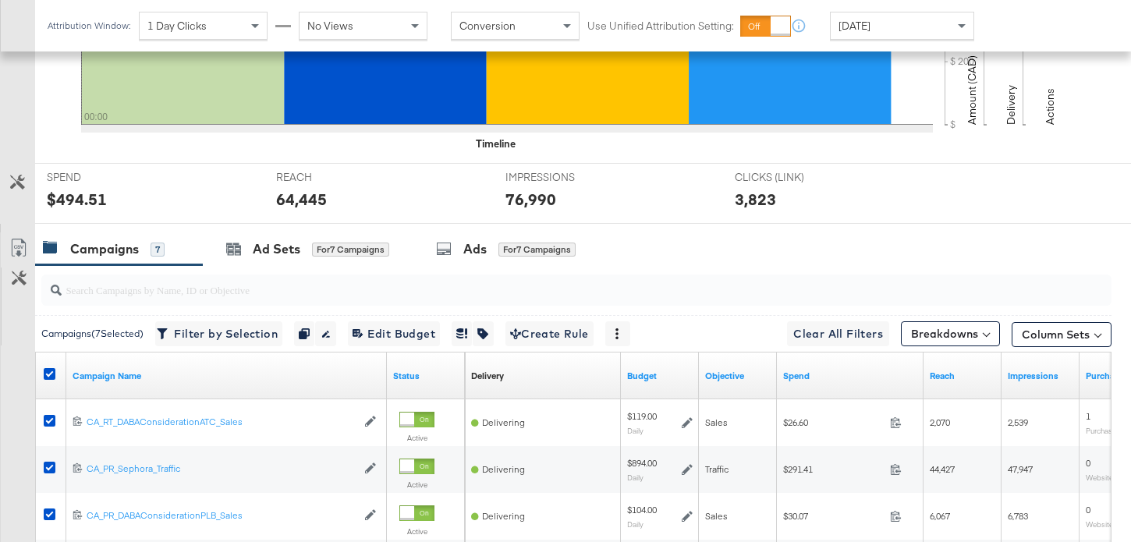
scroll to position [758, 0]
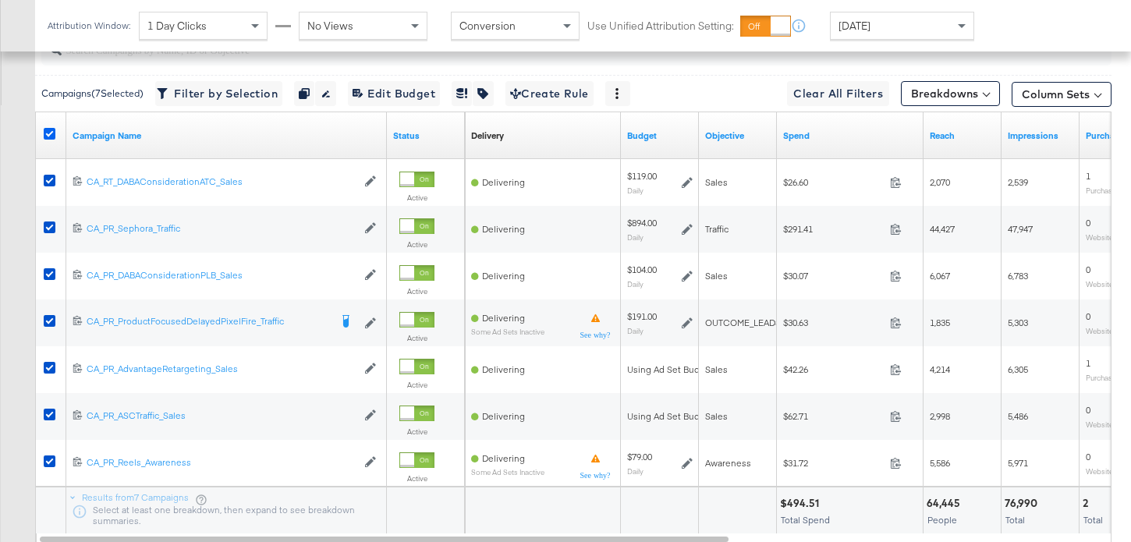
click at [51, 133] on icon at bounding box center [50, 134] width 12 height 12
click at [0, 0] on input "checkbox" at bounding box center [0, 0] width 0 height 0
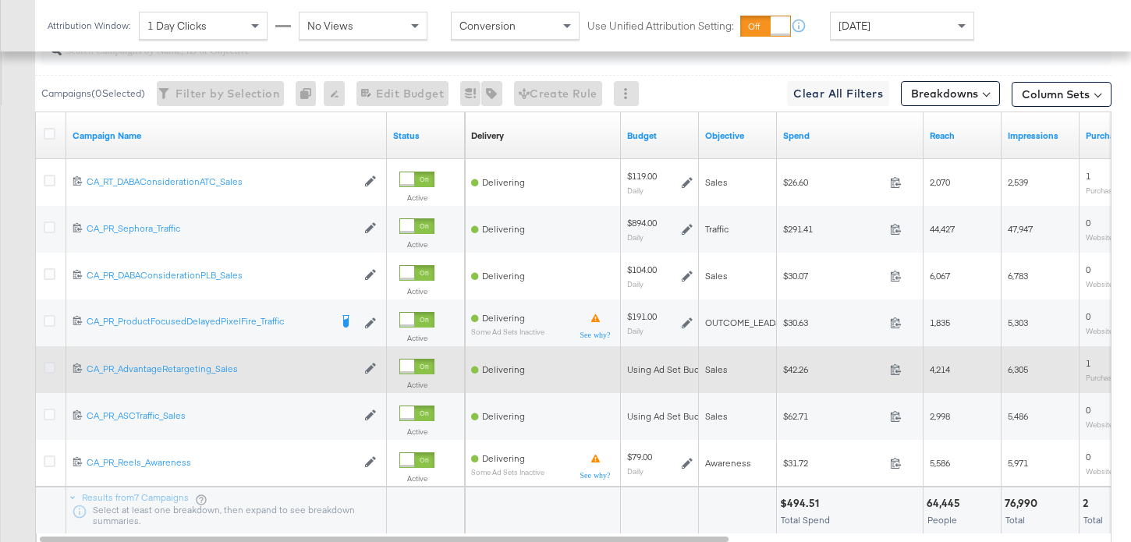
click at [46, 364] on icon at bounding box center [50, 368] width 12 height 12
click at [0, 0] on input "checkbox" at bounding box center [0, 0] width 0 height 0
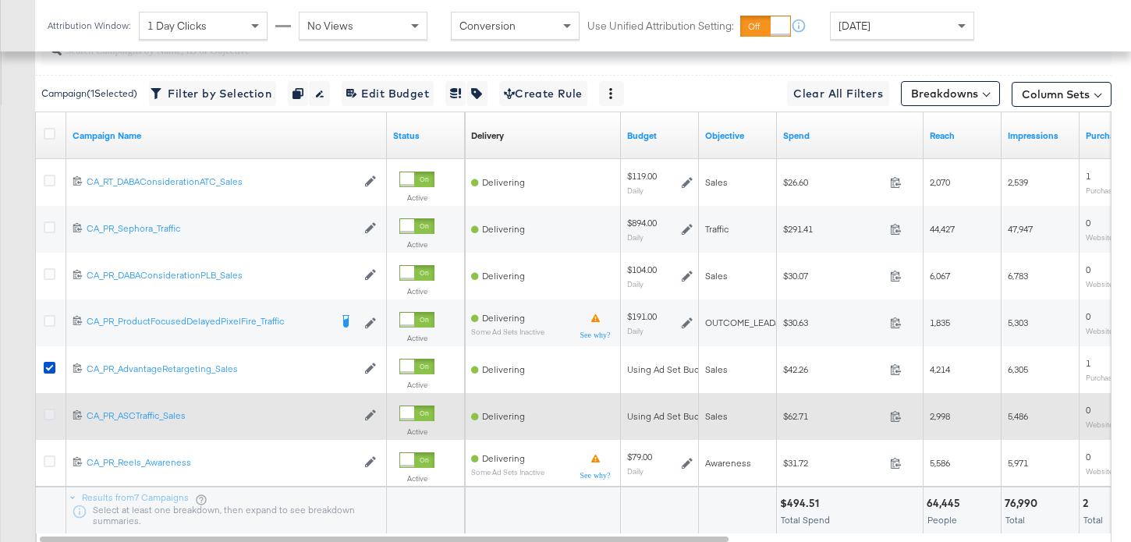
click at [51, 415] on icon at bounding box center [50, 415] width 12 height 12
click at [0, 0] on input "checkbox" at bounding box center [0, 0] width 0 height 0
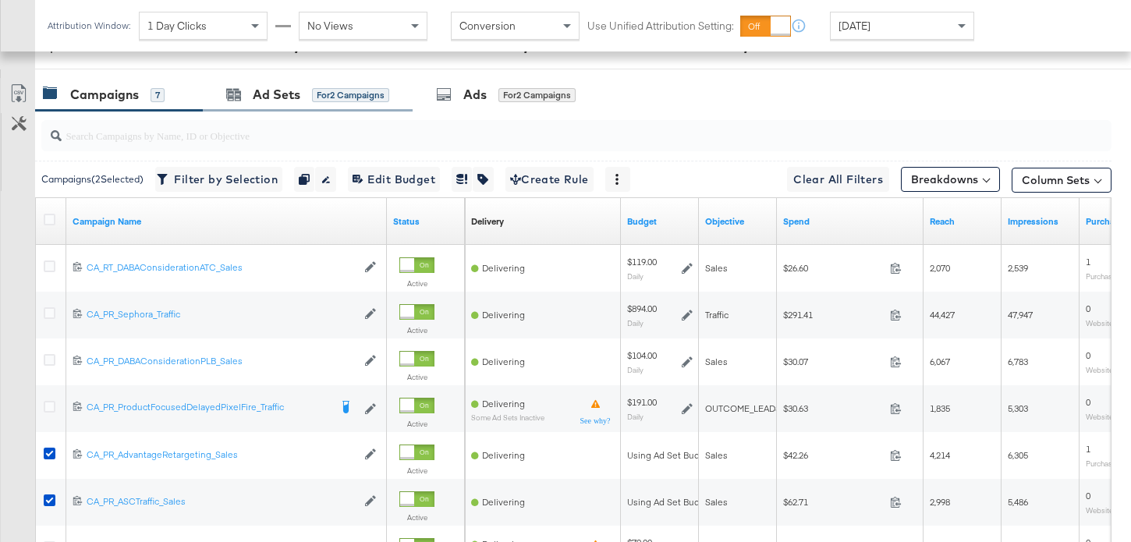
scroll to position [618, 0]
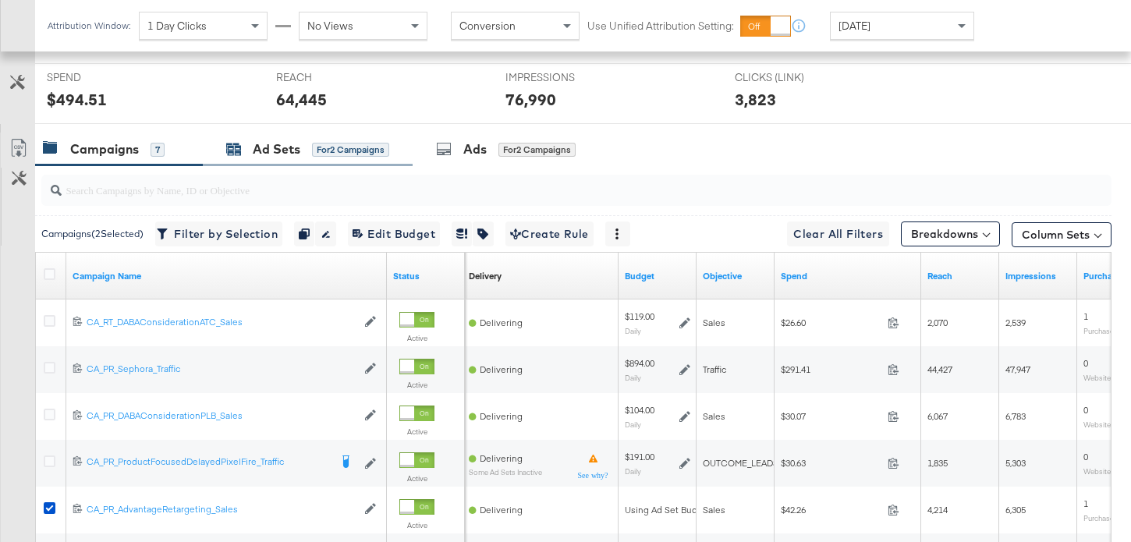
click at [293, 156] on div "Ad Sets" at bounding box center [277, 149] width 48 height 18
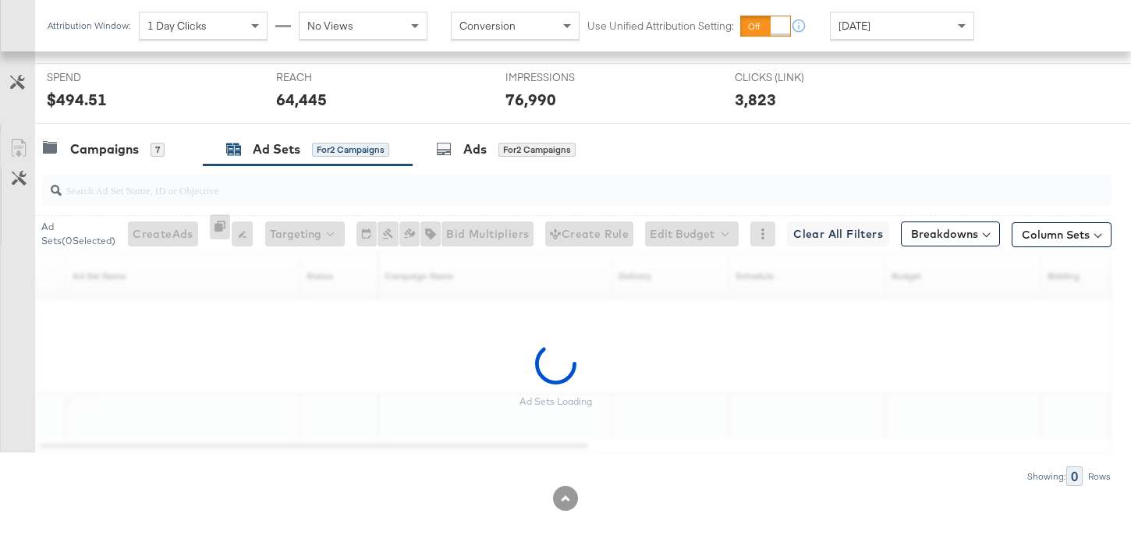
scroll to position [630, 0]
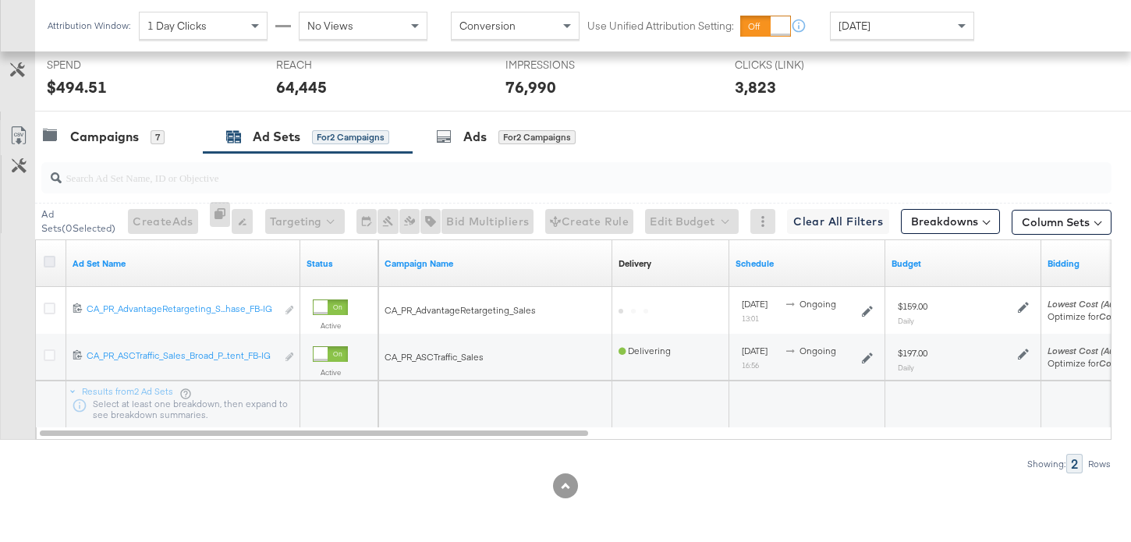
click at [48, 261] on icon at bounding box center [50, 262] width 12 height 12
click at [0, 0] on input "checkbox" at bounding box center [0, 0] width 0 height 0
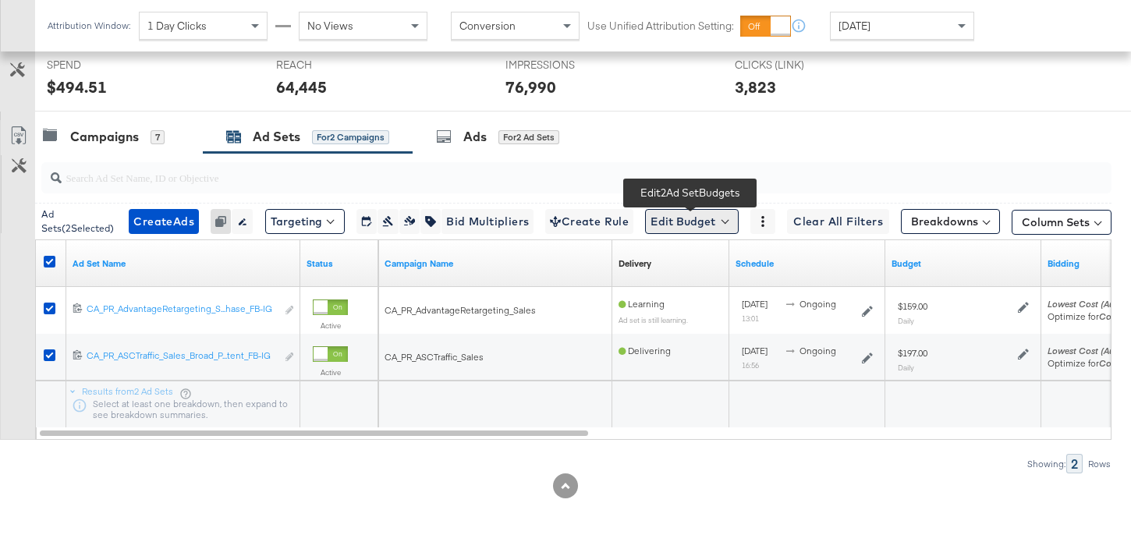
click at [694, 223] on button "Edit Budget" at bounding box center [692, 221] width 94 height 25
click at [697, 259] on span "Edit Ad Set Budget" at bounding box center [696, 262] width 89 height 20
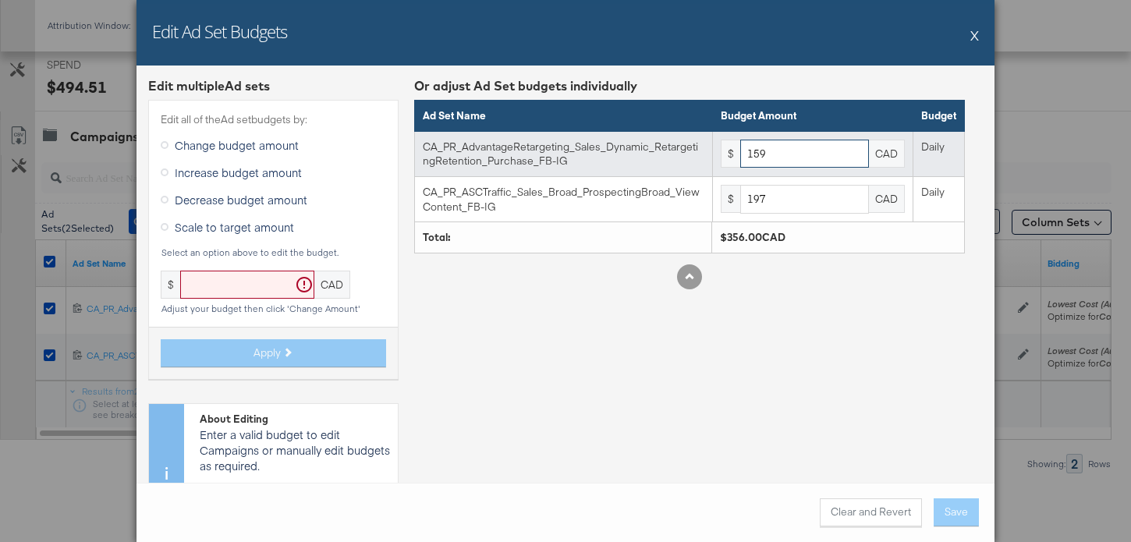
click at [809, 158] on input "159" at bounding box center [804, 154] width 129 height 29
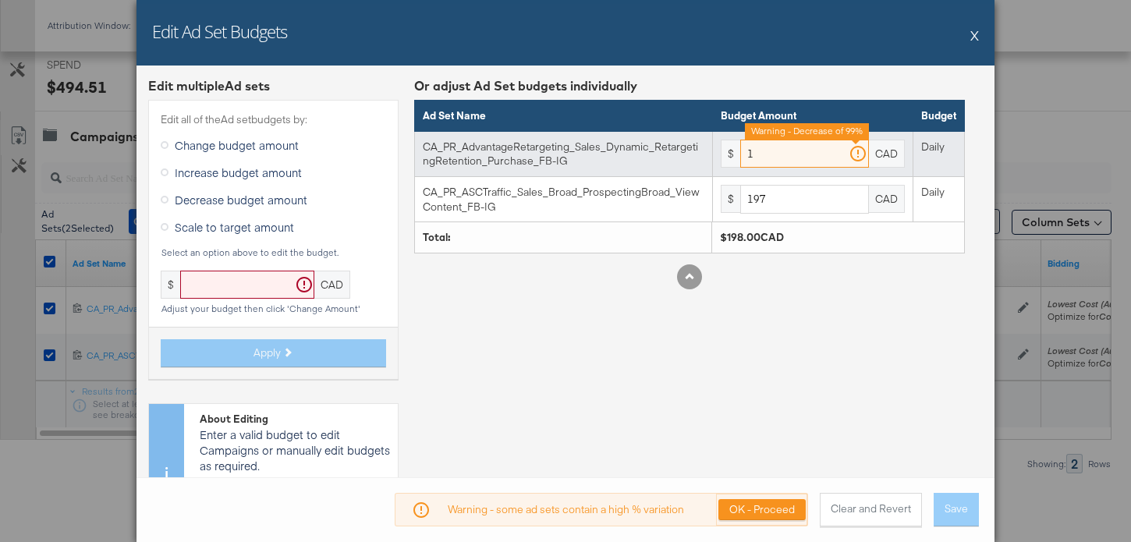
type input "1"
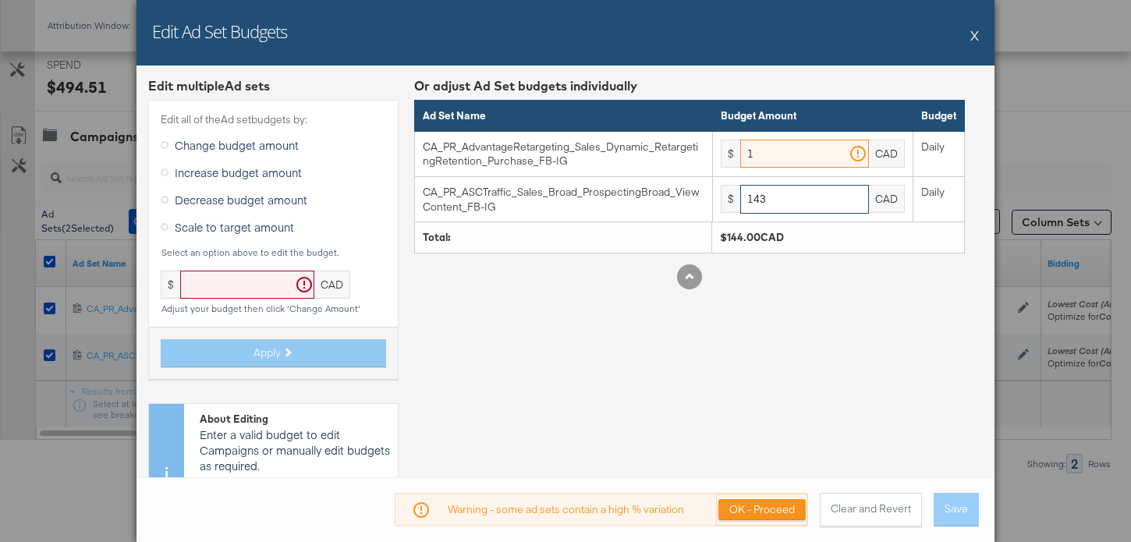
type input "143"
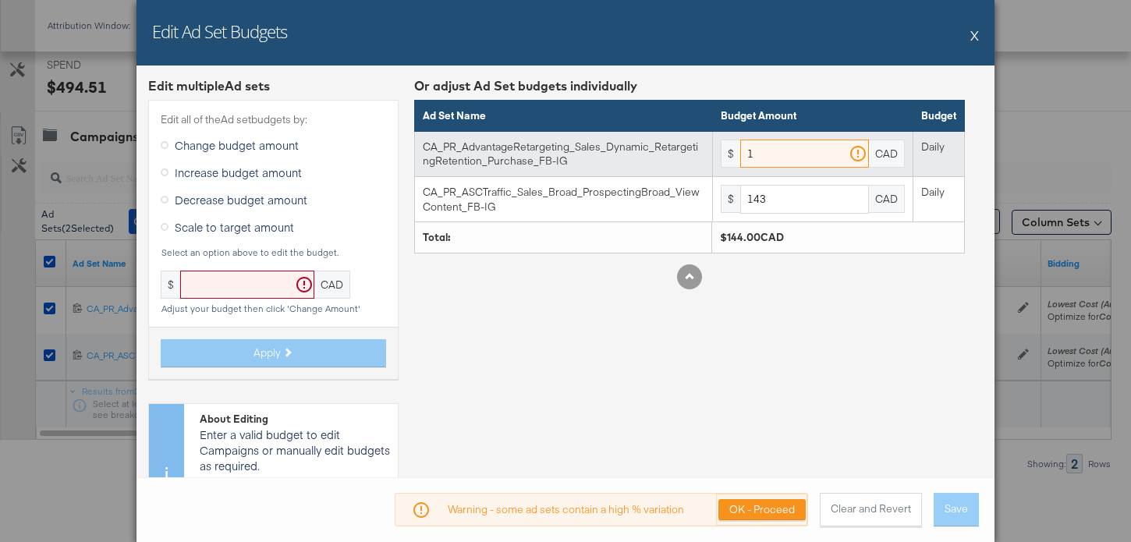
click at [782, 154] on input "1" at bounding box center [804, 154] width 129 height 29
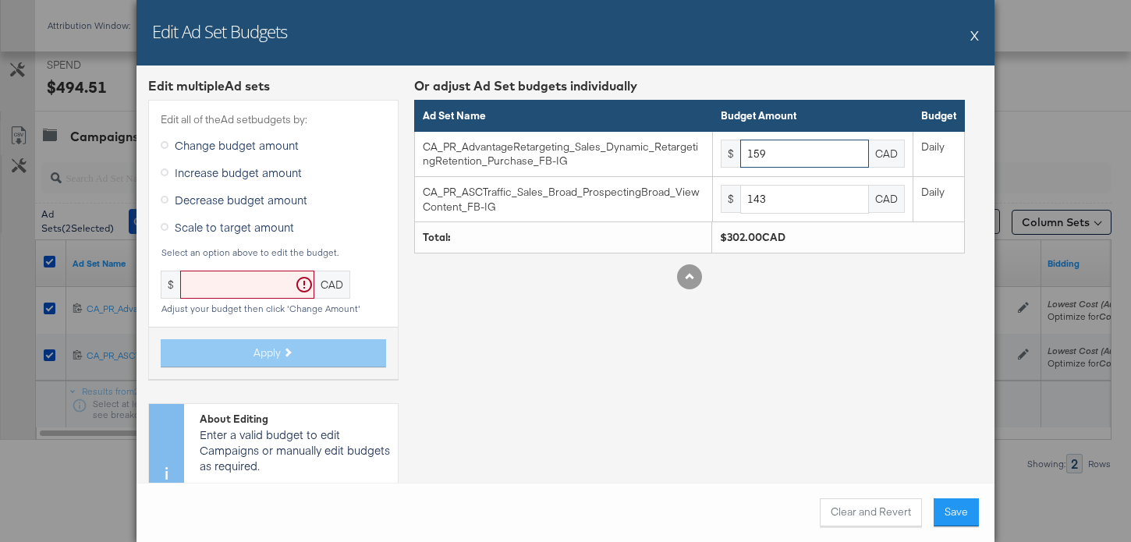
type input "159"
click at [953, 499] on div "Clear and Revert Save" at bounding box center [566, 512] width 858 height 59
click at [955, 504] on button "Save" at bounding box center [956, 513] width 45 height 28
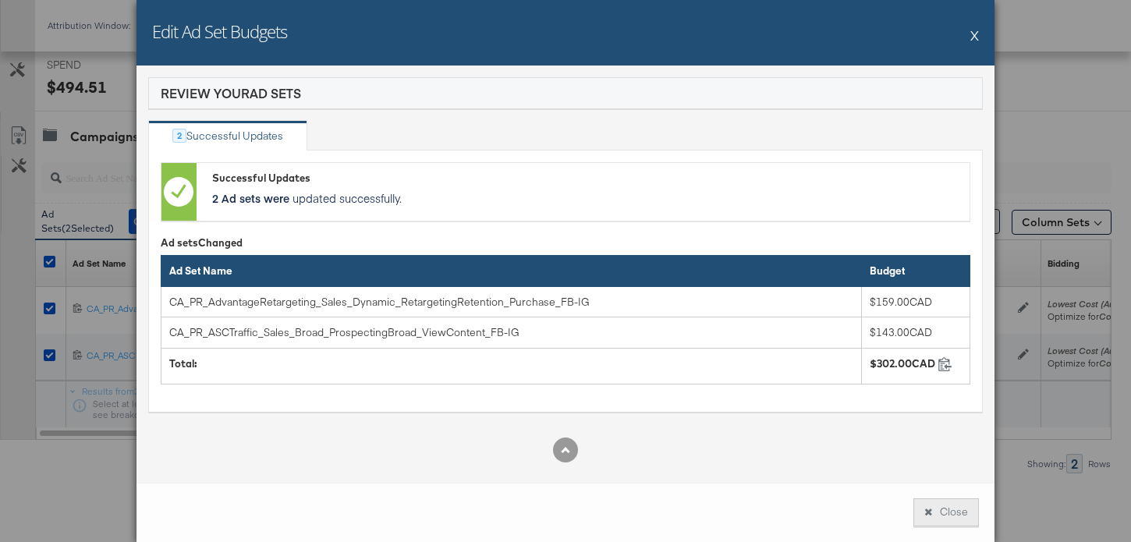
click at [954, 504] on button "Close" at bounding box center [947, 513] width 66 height 28
